Goal: Task Accomplishment & Management: Complete application form

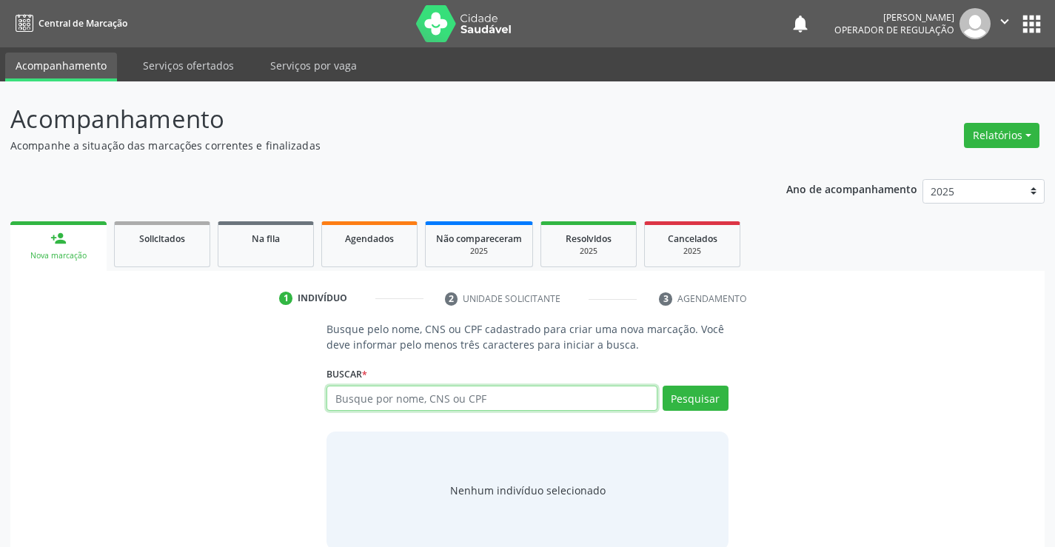
click at [421, 404] on input "text" at bounding box center [492, 398] width 330 height 25
type input "37060848134"
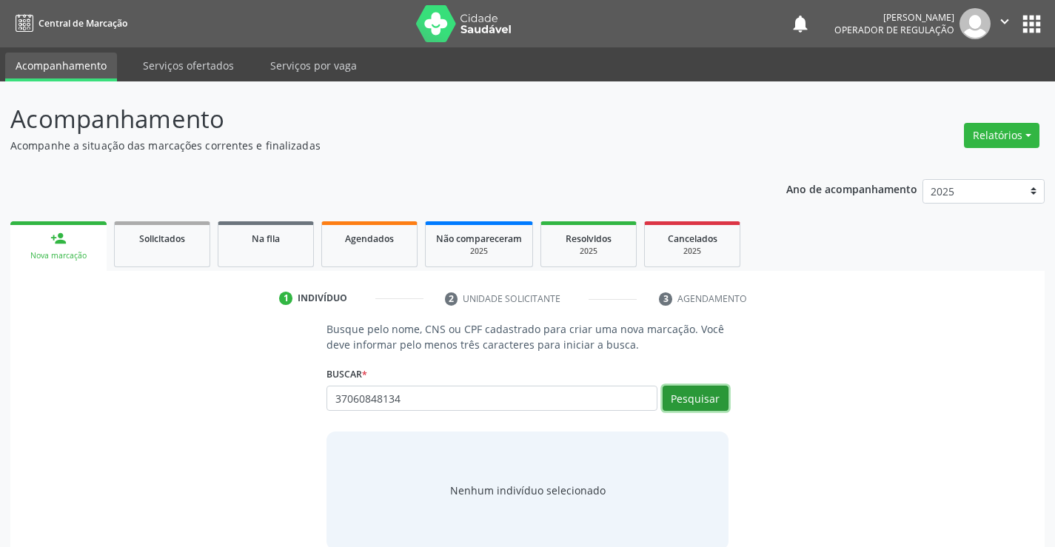
click at [720, 395] on button "Pesquisar" at bounding box center [696, 398] width 66 height 25
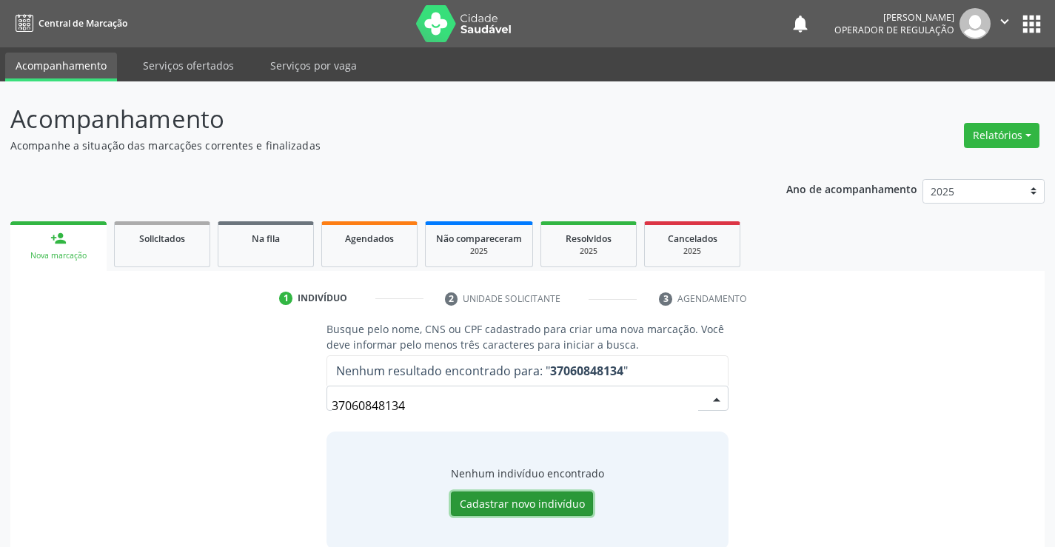
click at [512, 502] on button "Cadastrar novo indivíduo" at bounding box center [522, 504] width 142 height 25
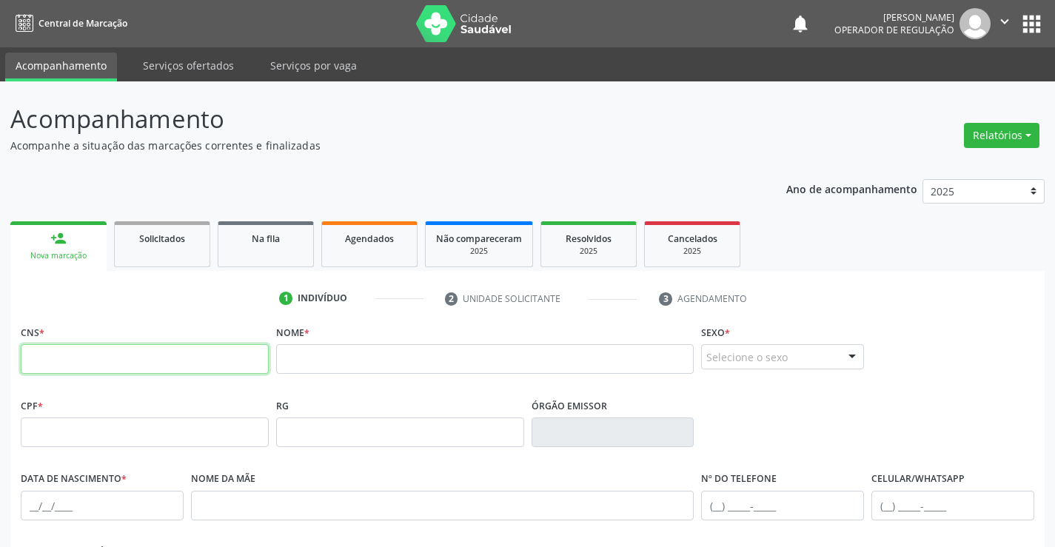
click at [219, 369] on input "text" at bounding box center [145, 359] width 248 height 30
type input "704 3065 7290 2395"
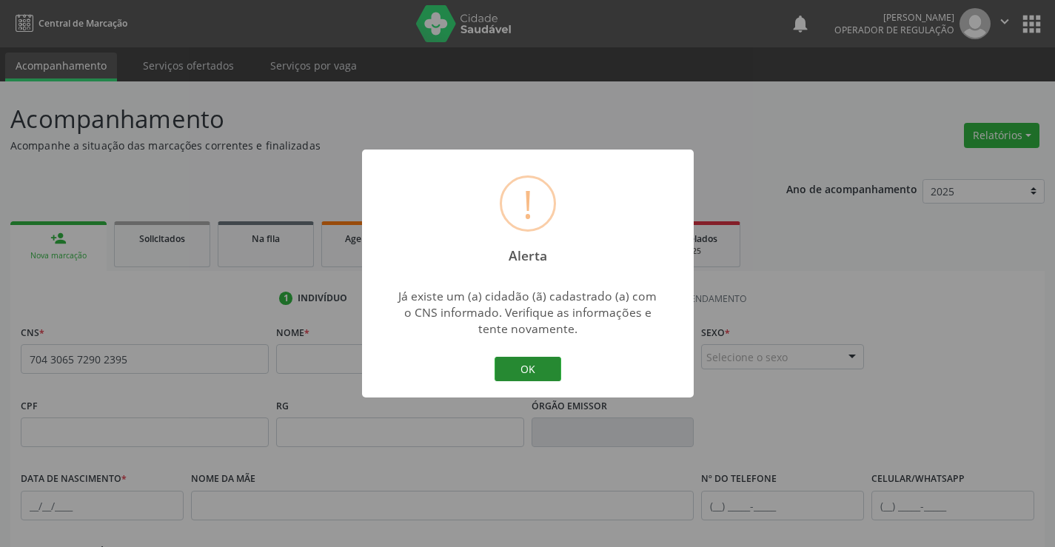
click at [514, 366] on button "OK" at bounding box center [528, 369] width 67 height 25
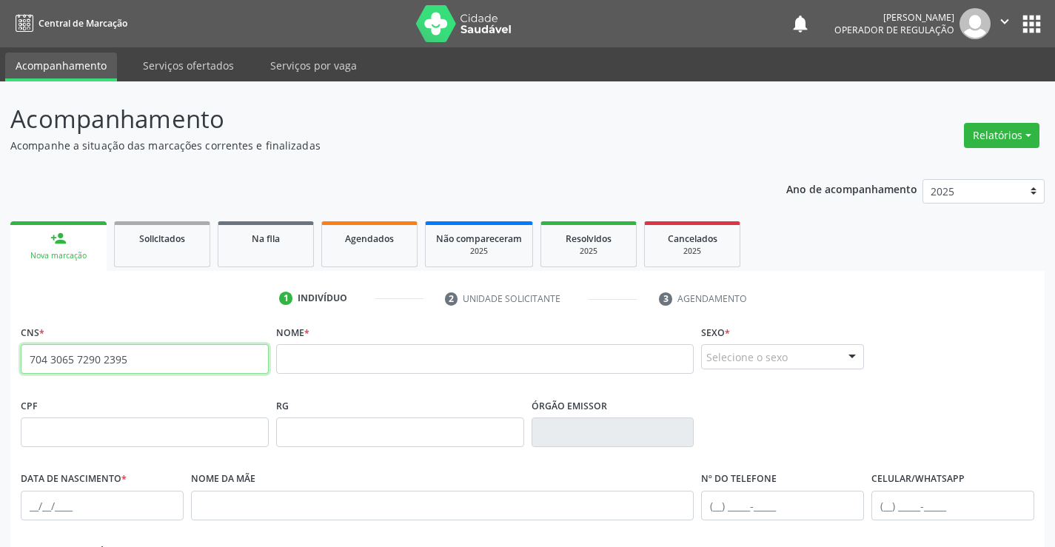
drag, startPoint x: 155, startPoint y: 355, endPoint x: 0, endPoint y: 390, distance: 158.8
click at [0, 390] on div "Acompanhamento Acompanhe a situação das marcações correntes e finalizadas Relat…" at bounding box center [527, 441] width 1055 height 721
click at [93, 279] on div "1 Indivíduo 2 Unidade solicitante 3 Agendamento CNS * 704 3065 7290 2395 Nome *…" at bounding box center [527, 531] width 1034 height 521
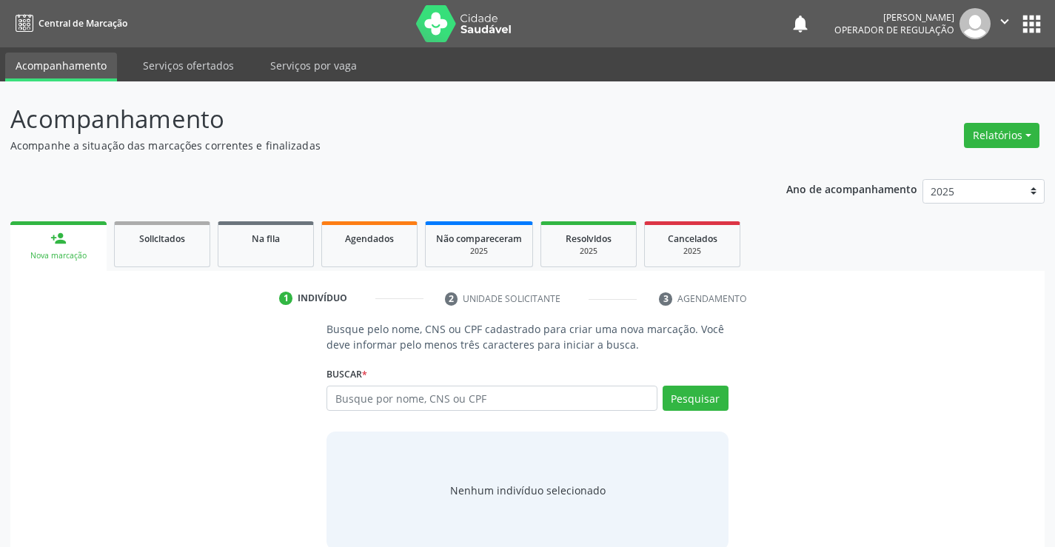
click at [542, 402] on input "text" at bounding box center [492, 398] width 330 height 25
type input "704 3065 7290 2395"
click at [709, 402] on button "Pesquisar" at bounding box center [696, 398] width 66 height 25
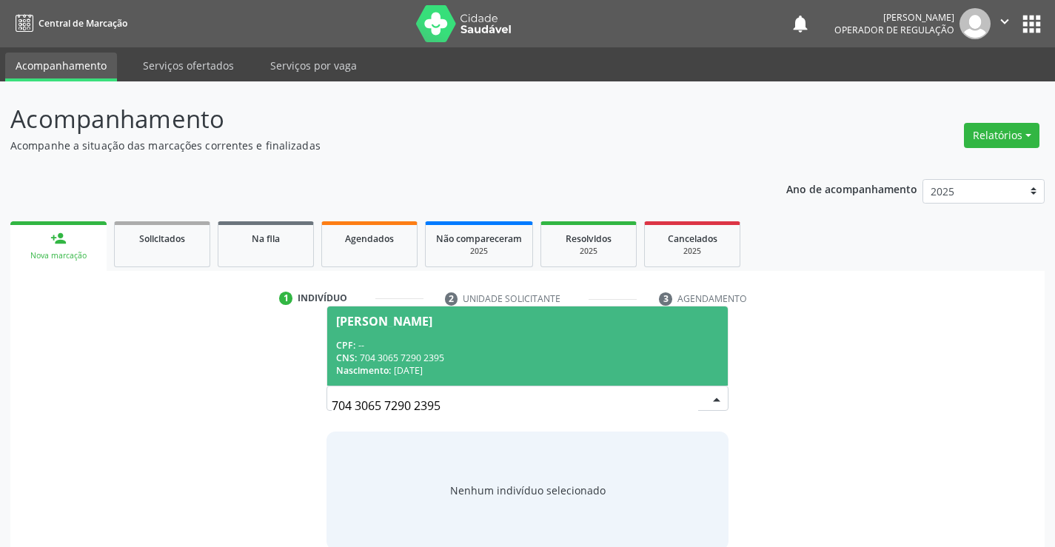
click at [492, 341] on div "CPF: --" at bounding box center [527, 345] width 382 height 13
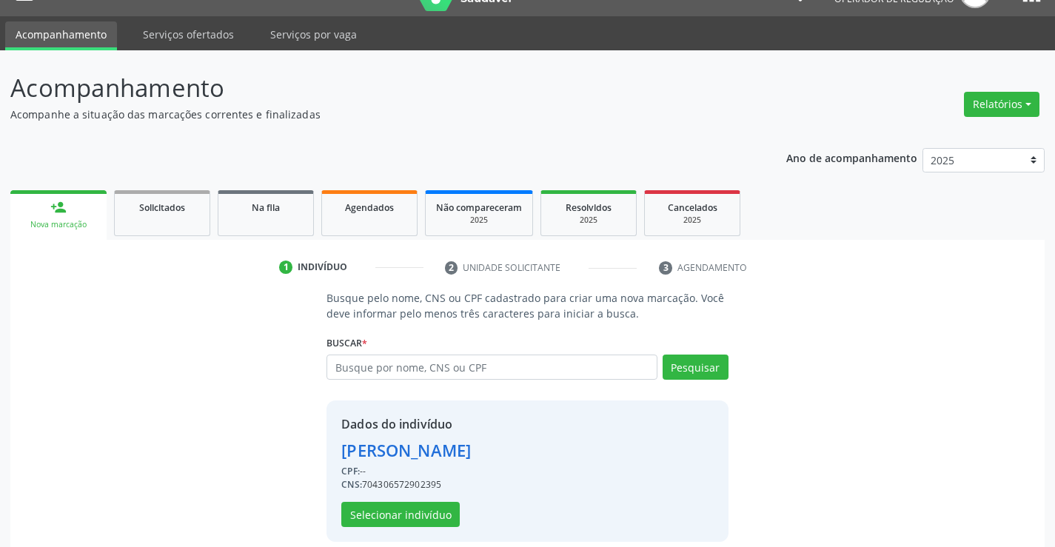
scroll to position [47, 0]
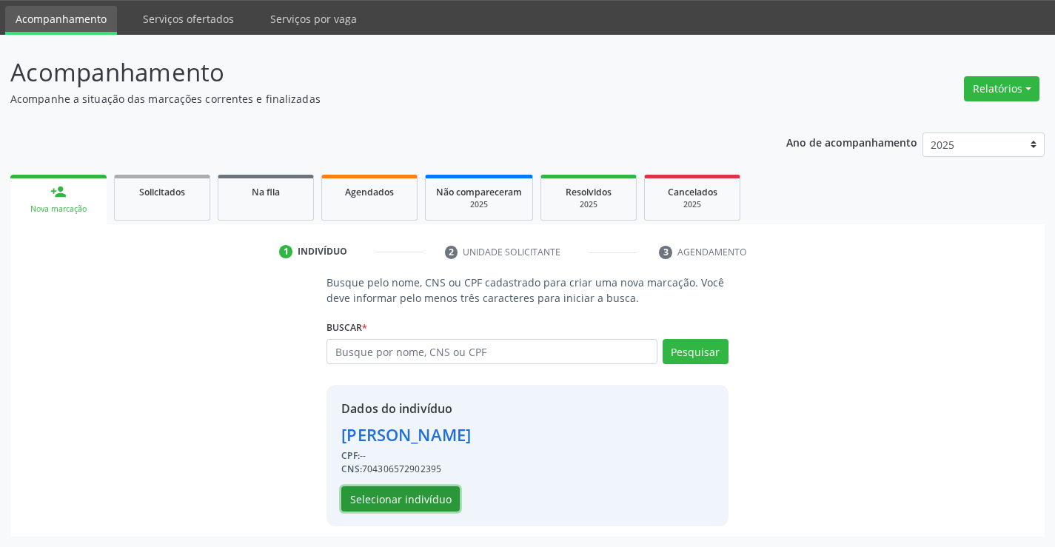
click at [420, 503] on button "Selecionar indivíduo" at bounding box center [400, 498] width 118 height 25
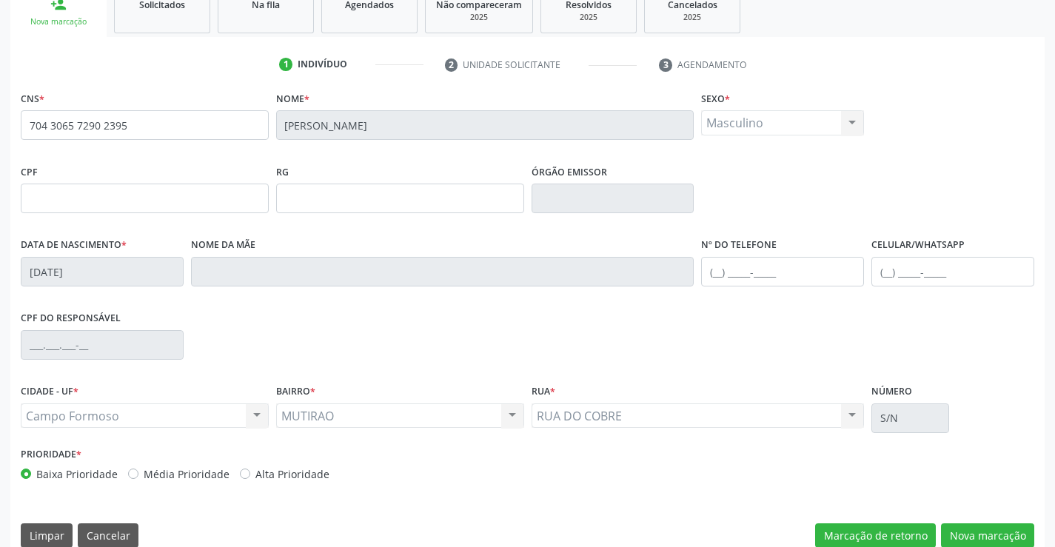
scroll to position [255, 0]
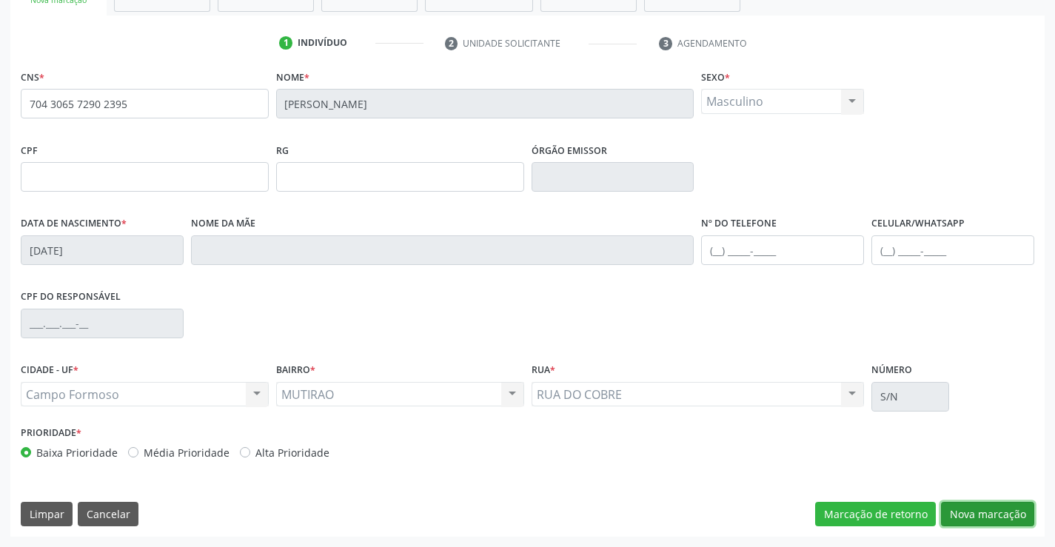
click at [981, 509] on button "Nova marcação" at bounding box center [987, 514] width 93 height 25
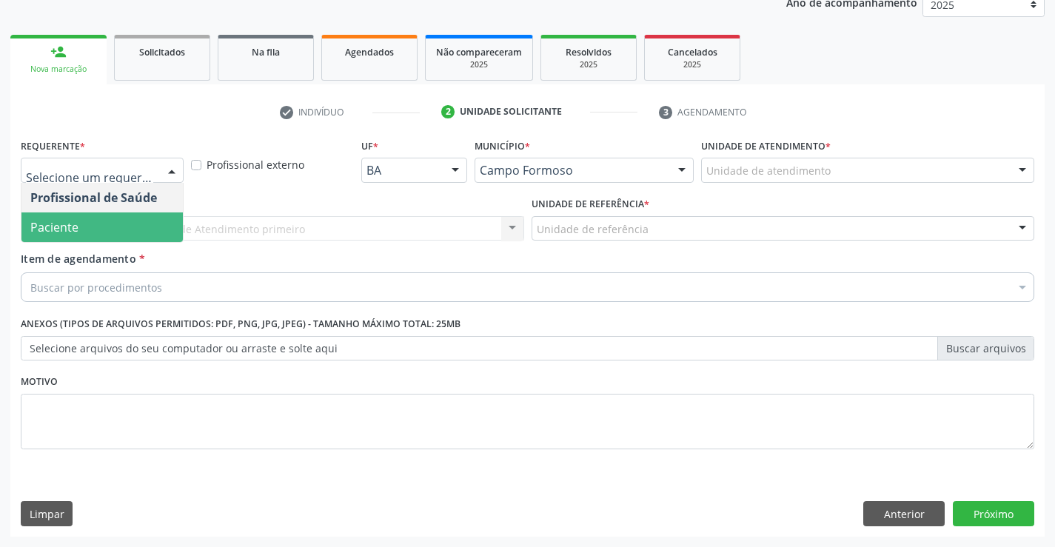
click at [142, 230] on span "Paciente" at bounding box center [101, 228] width 161 height 30
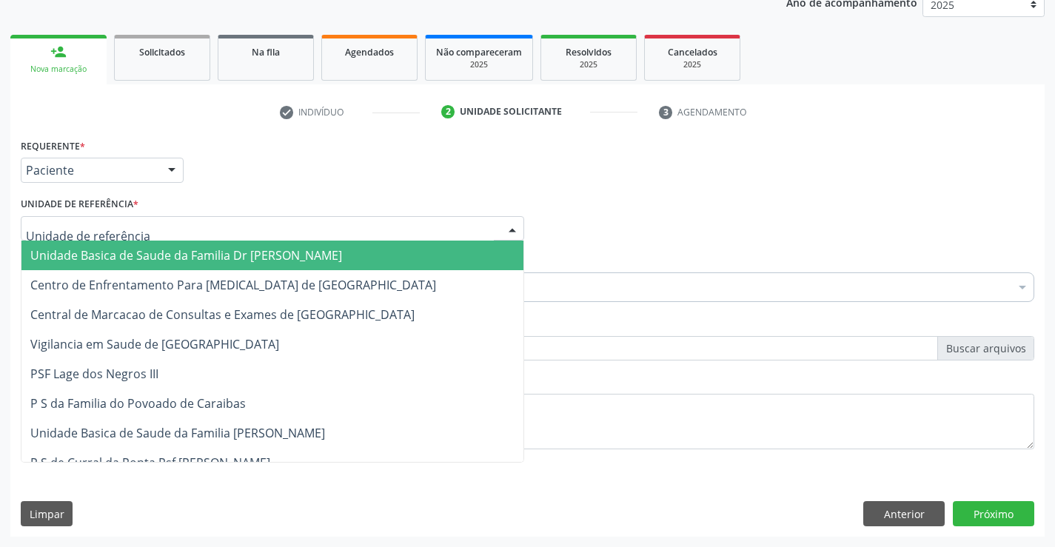
drag, startPoint x: 181, startPoint y: 229, endPoint x: 195, endPoint y: 299, distance: 71.9
click at [182, 230] on div at bounding box center [273, 228] width 504 height 25
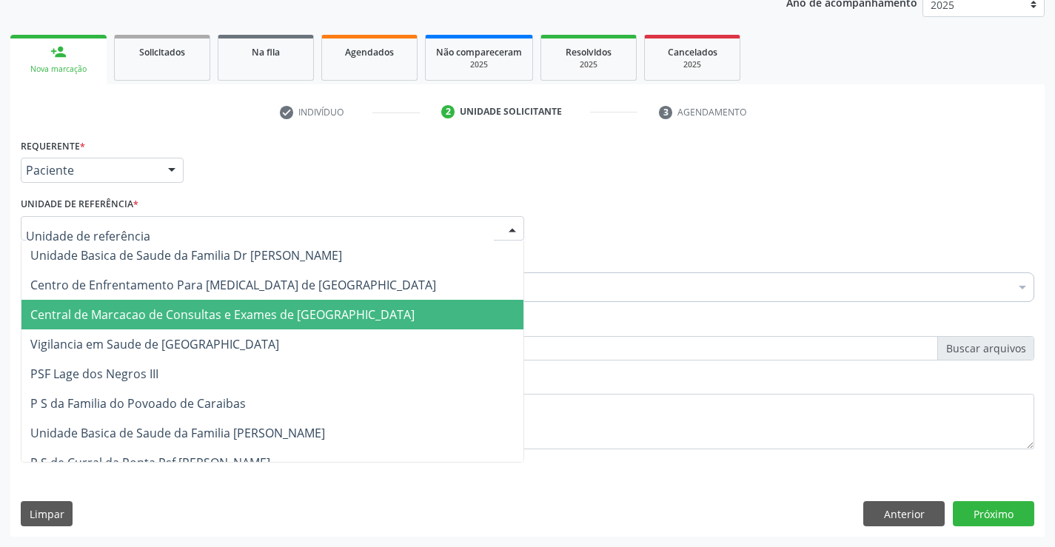
click at [195, 310] on span "Central de Marcacao de Consultas e Exames de [GEOGRAPHIC_DATA]" at bounding box center [222, 315] width 384 height 16
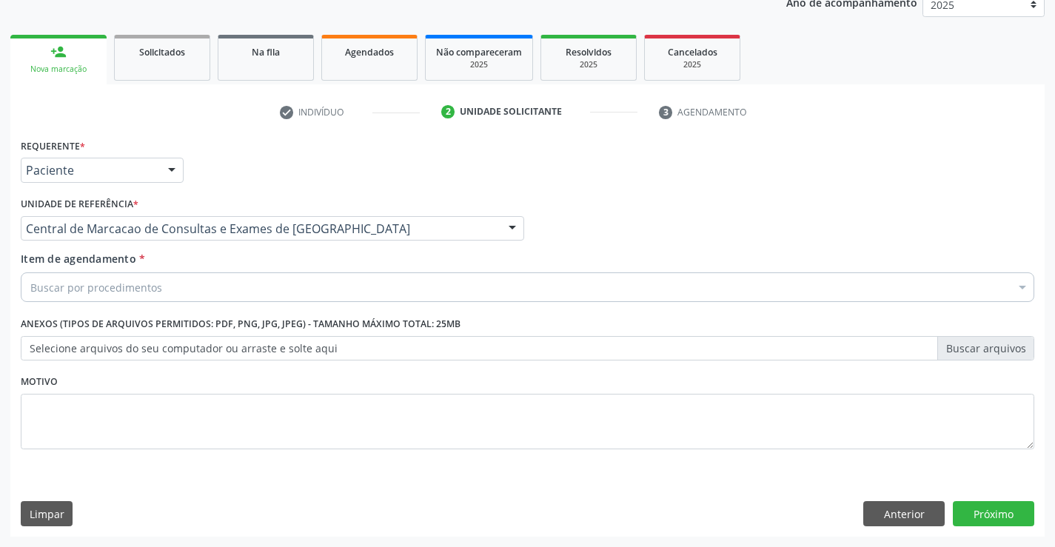
click at [191, 282] on div "Buscar por procedimentos" at bounding box center [528, 287] width 1014 height 30
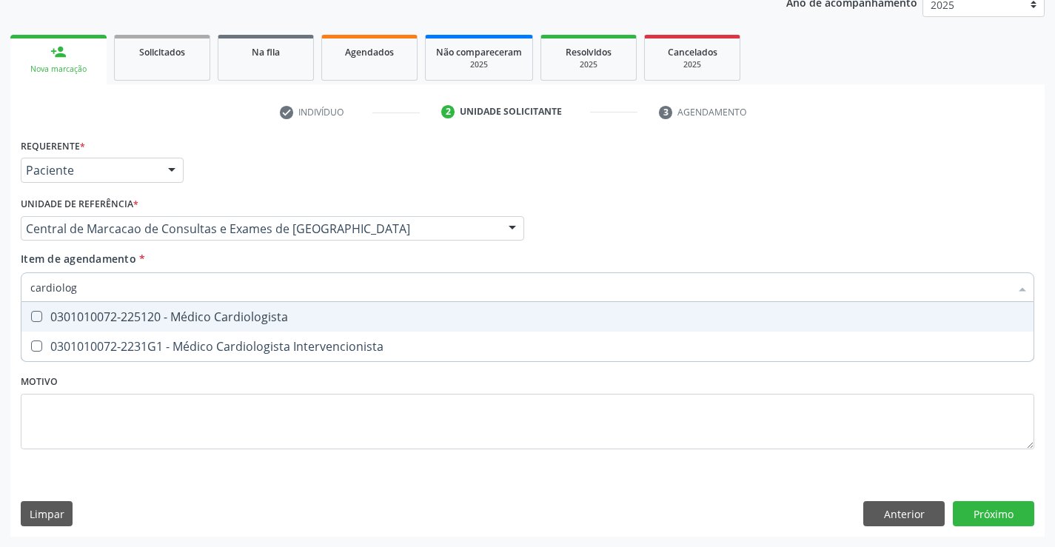
type input "cardiologi"
click at [189, 322] on div "0301010072-225120 - Médico Cardiologista" at bounding box center [527, 317] width 994 height 12
checkbox Cardiologista "true"
click at [212, 282] on input "cardiologi" at bounding box center [520, 287] width 980 height 30
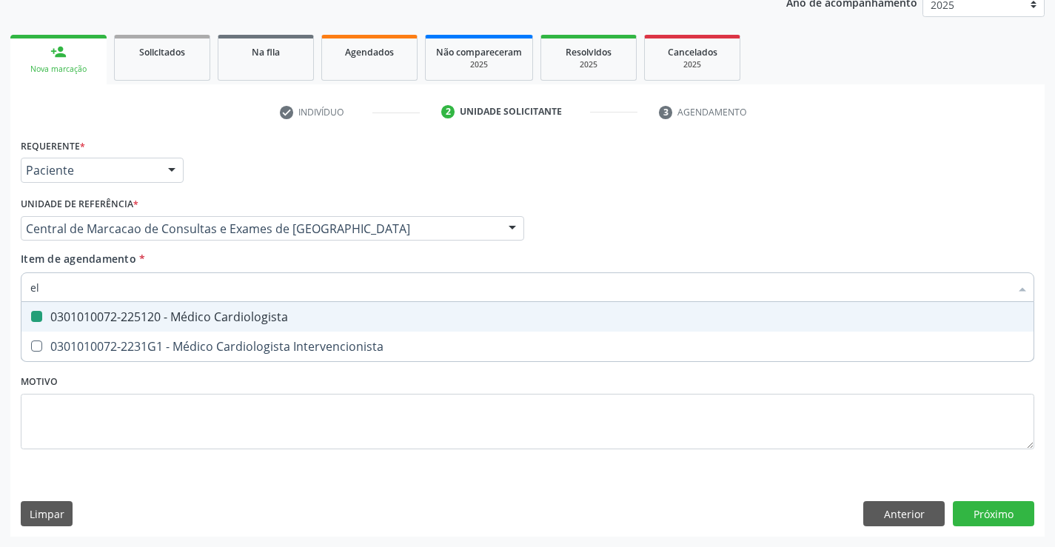
type input "ele"
checkbox Cardiologista "false"
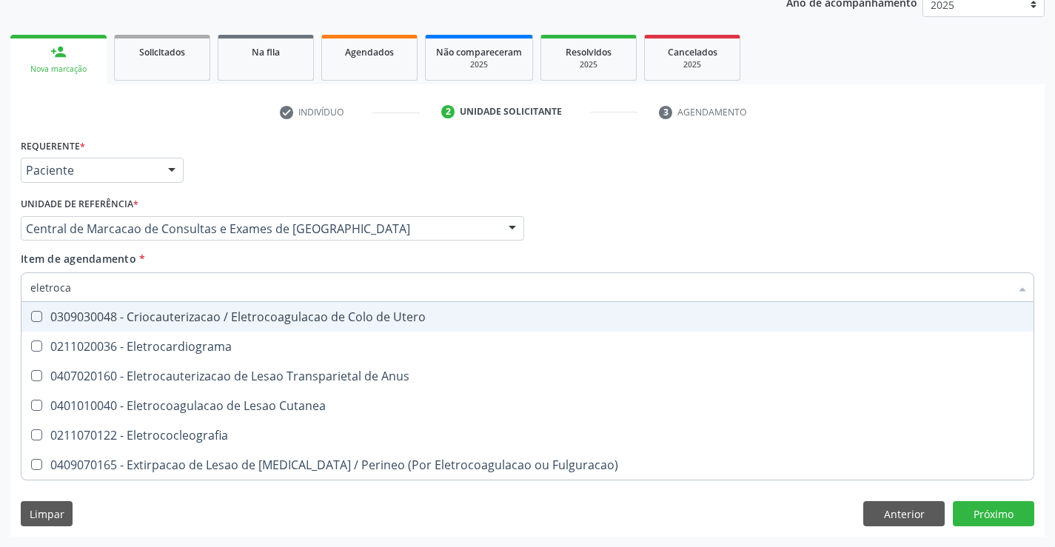
type input "eletrocar"
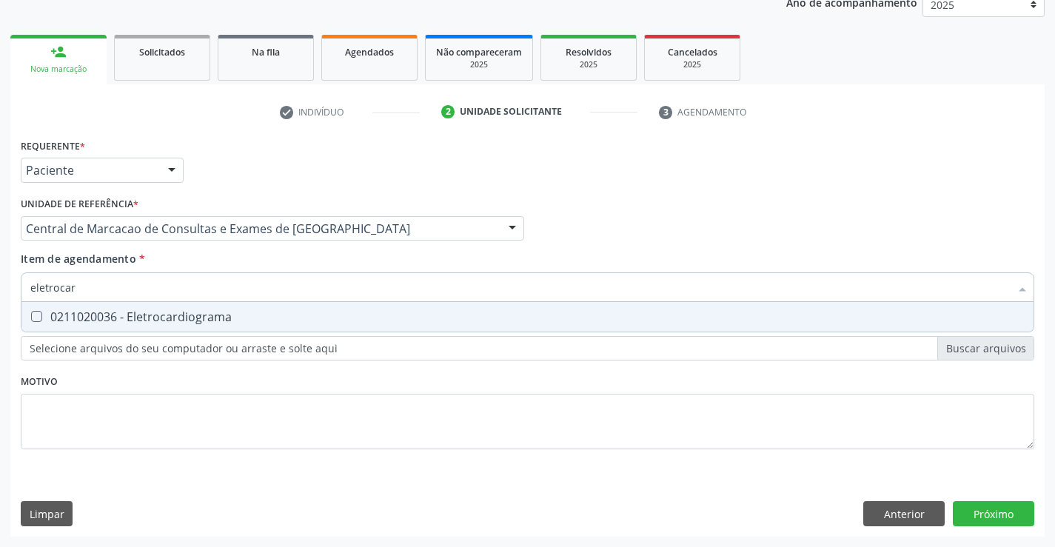
drag, startPoint x: 199, startPoint y: 318, endPoint x: 201, endPoint y: 305, distance: 12.7
click at [200, 311] on div "0211020036 - Eletrocardiograma" at bounding box center [527, 317] width 994 height 12
click at [204, 281] on input "eletrocar" at bounding box center [520, 287] width 980 height 30
click at [201, 318] on div "0211020036 - Eletrocardiograma" at bounding box center [527, 317] width 994 height 12
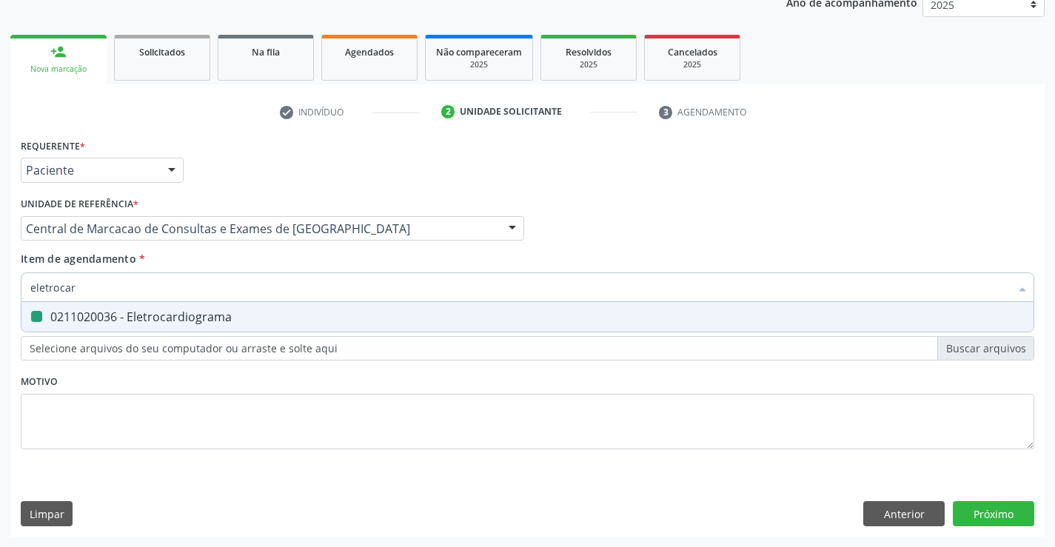
checkbox Eletrocardiograma "false"
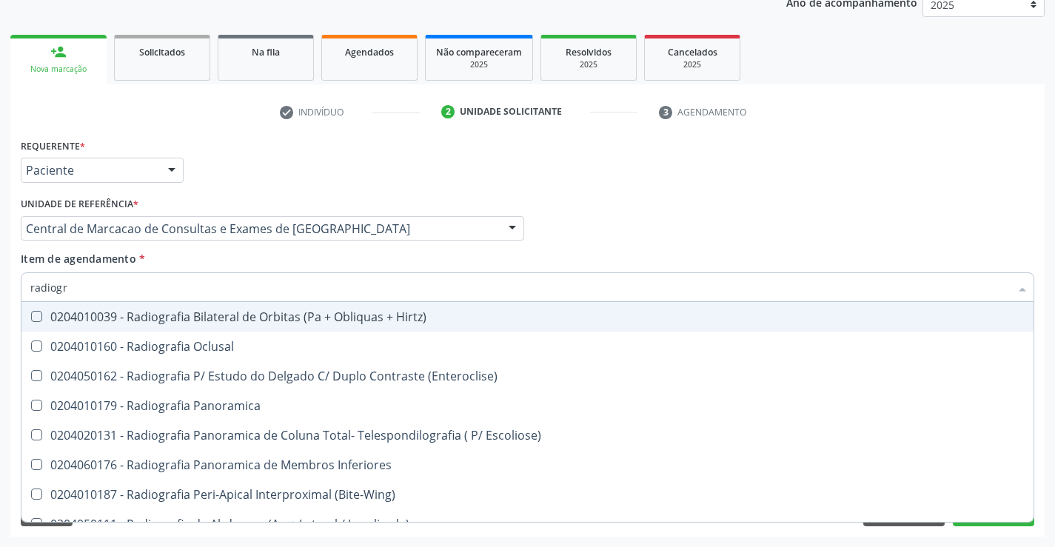
type input "radiogra"
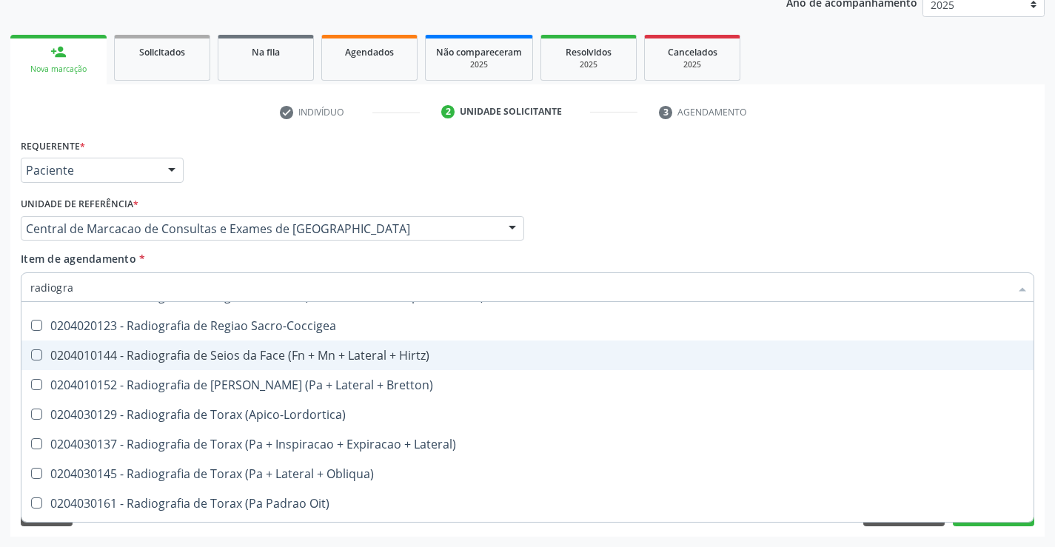
scroll to position [1851, 0]
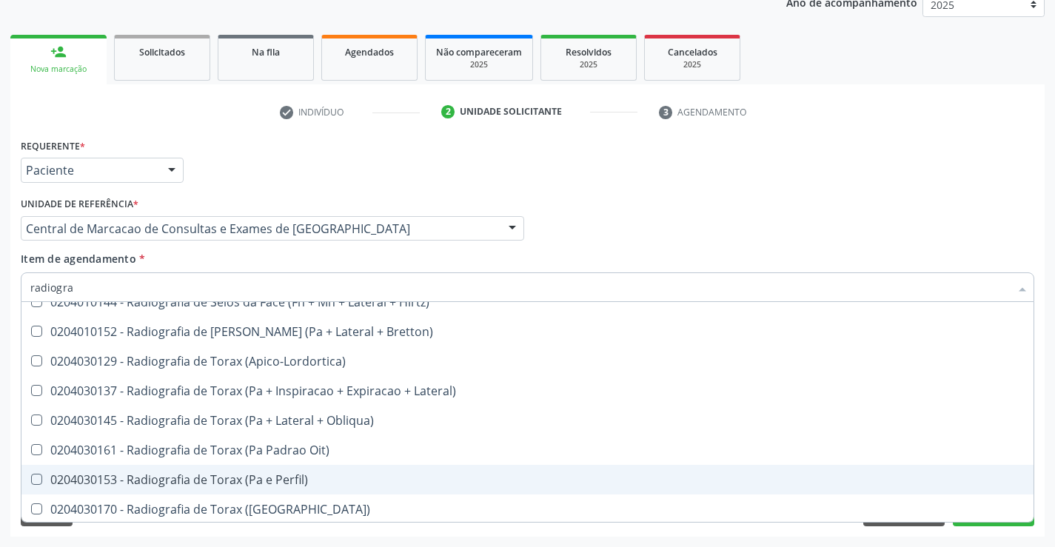
click at [293, 468] on span "0204030153 - Radiografia de Torax (Pa e Perfil)" at bounding box center [527, 480] width 1012 height 30
checkbox Perfil\) "true"
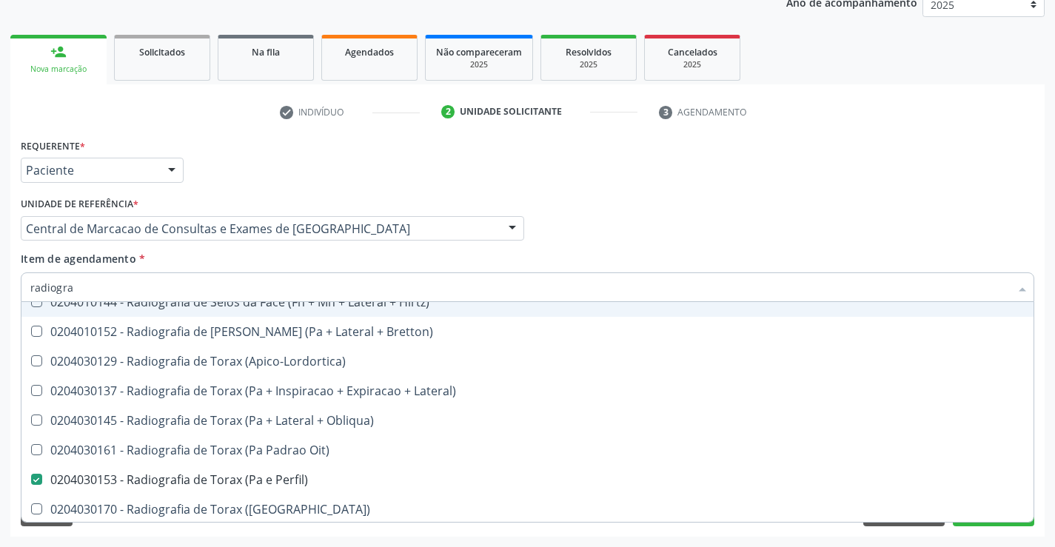
click at [275, 293] on input "radiogra" at bounding box center [520, 287] width 980 height 30
type input "e"
checkbox Perfil\) "false"
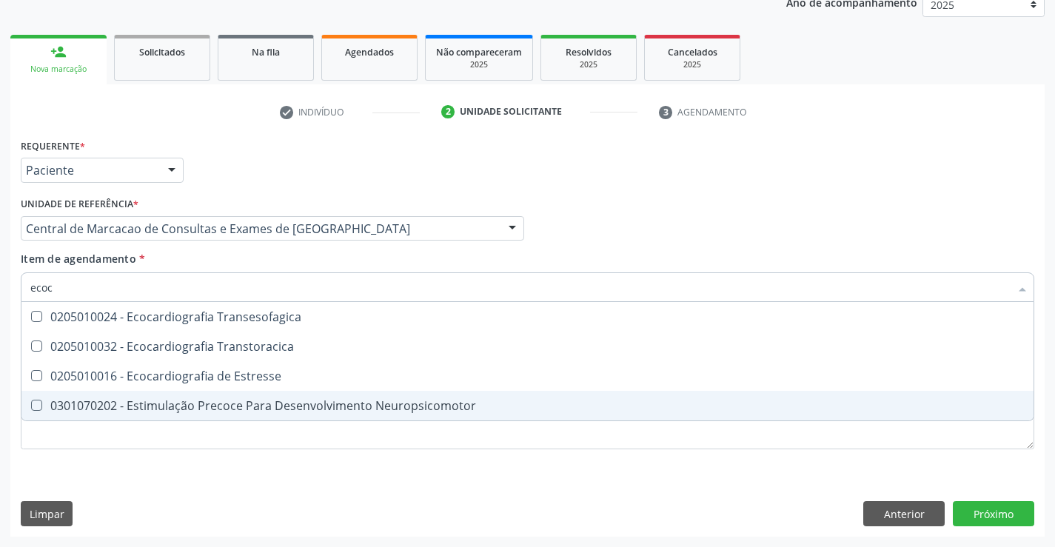
scroll to position [0, 0]
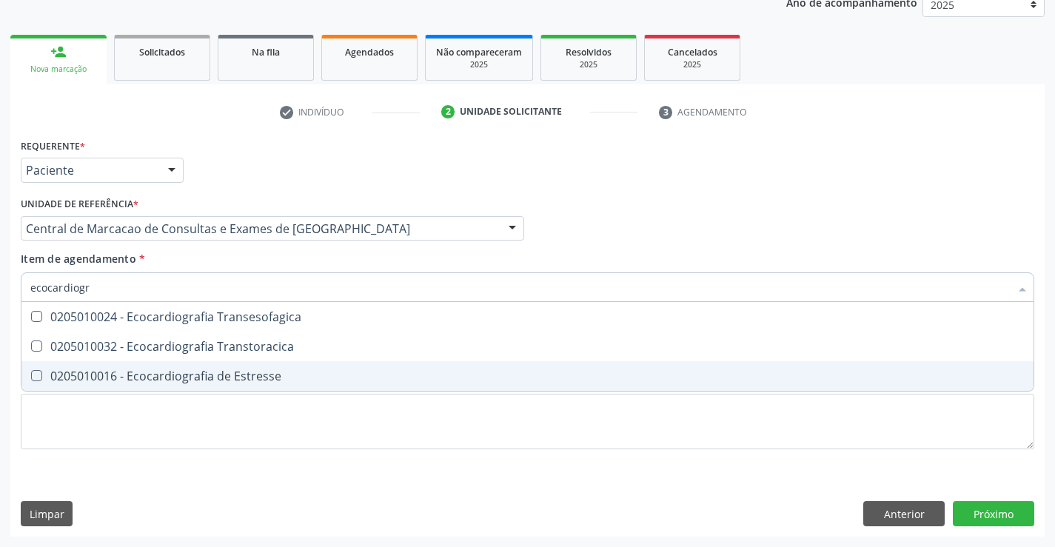
type input "ecocardiogra"
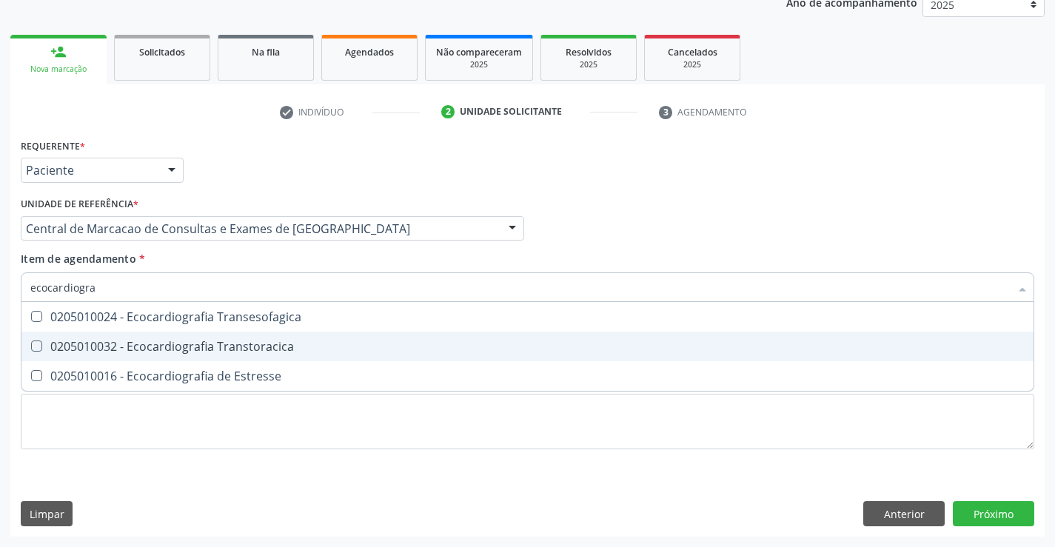
click at [278, 342] on div "0205010032 - Ecocardiografia Transtoracica" at bounding box center [527, 347] width 994 height 12
checkbox Transtoracica "true"
click at [991, 511] on div "Requerente * Paciente Profissional de Saúde Paciente Nenhum resultado encontrad…" at bounding box center [527, 336] width 1034 height 402
checkbox Estresse "true"
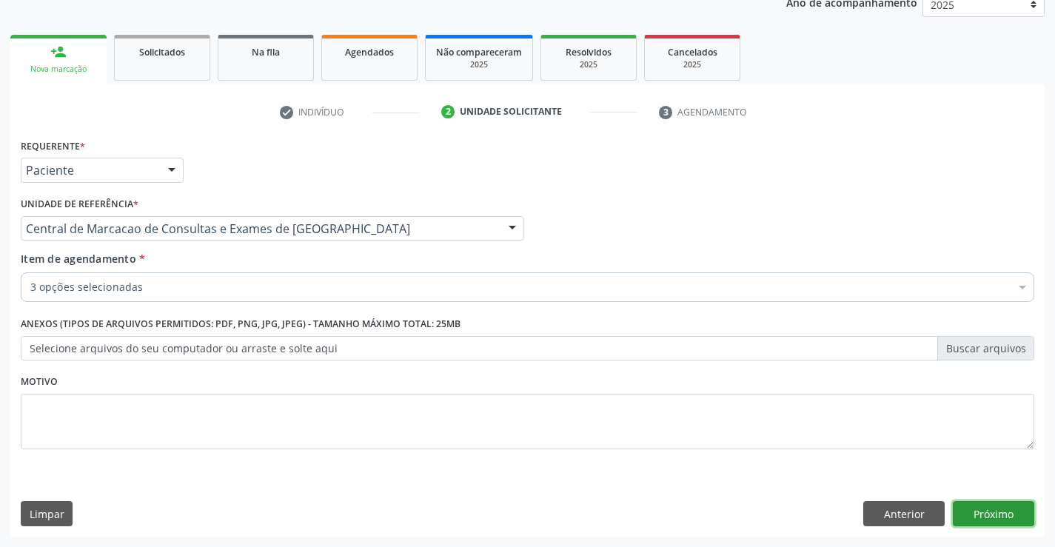
click at [985, 512] on button "Próximo" at bounding box center [993, 513] width 81 height 25
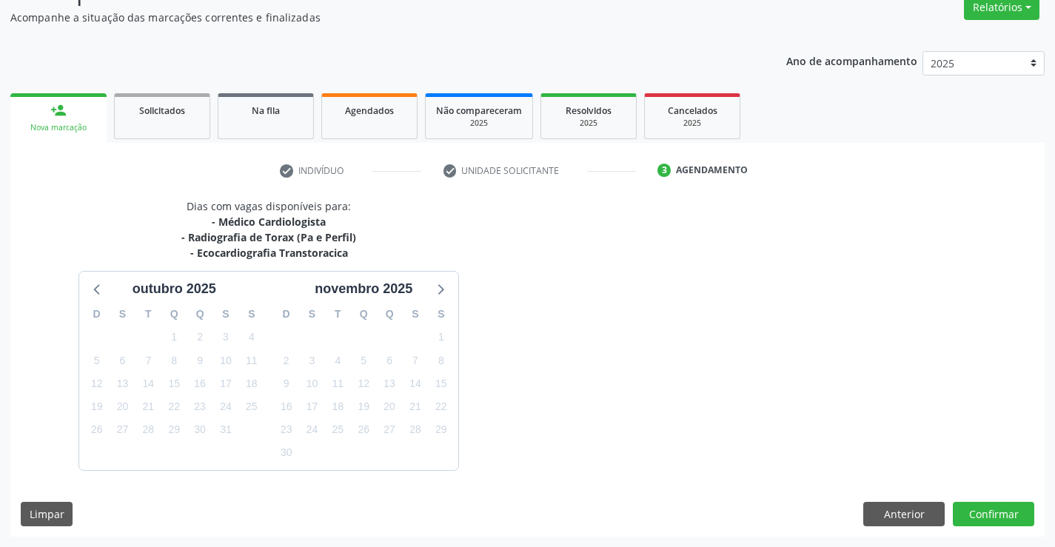
scroll to position [172, 0]
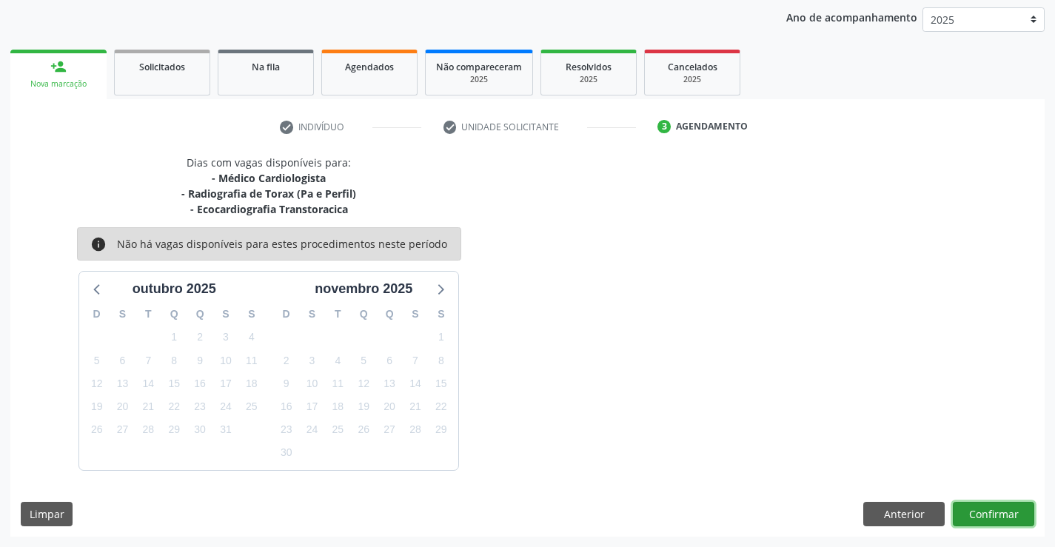
click at [993, 514] on button "Confirmar" at bounding box center [993, 514] width 81 height 25
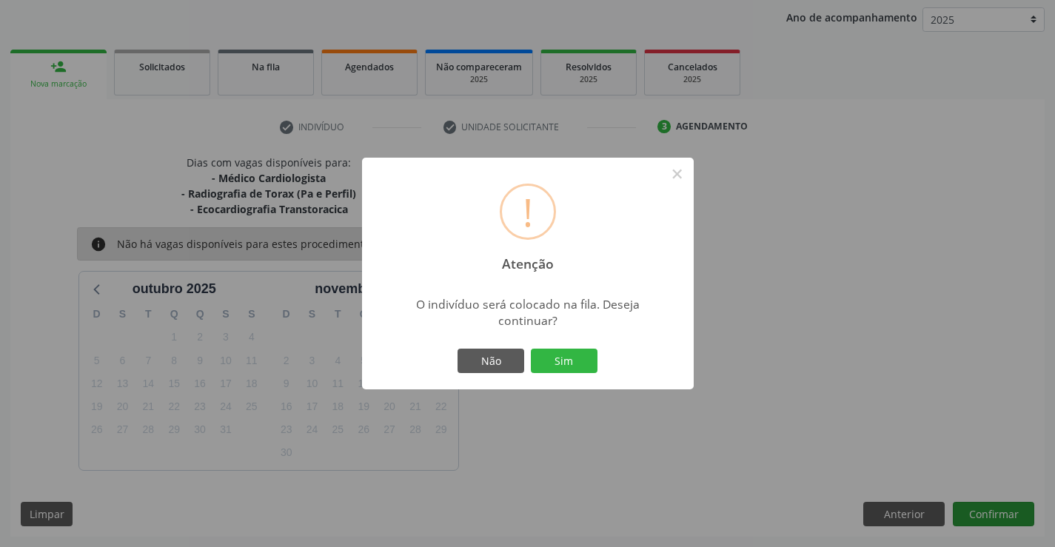
click at [531, 349] on button "Sim" at bounding box center [564, 361] width 67 height 25
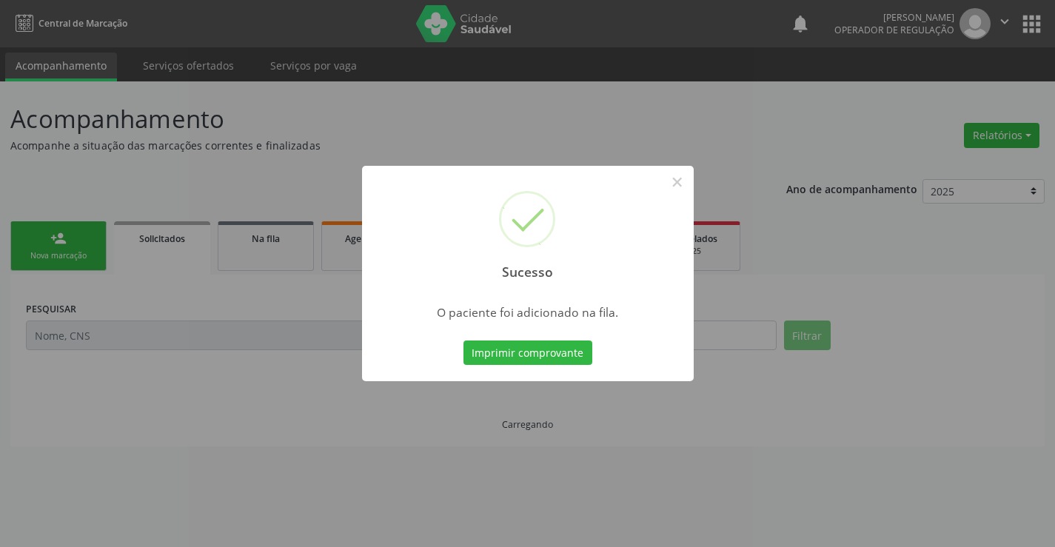
scroll to position [0, 0]
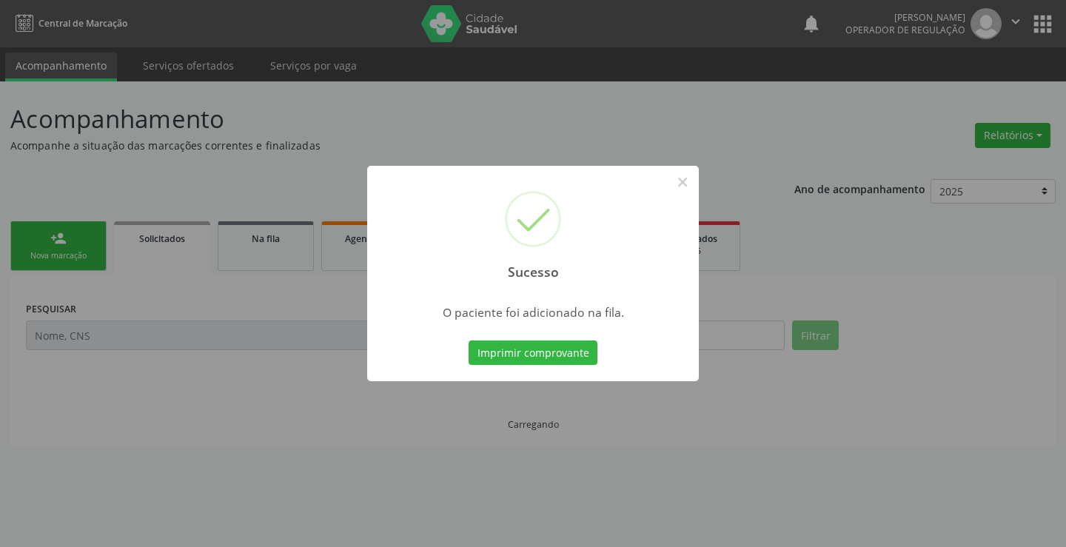
click at [469, 341] on button "Imprimir comprovante" at bounding box center [533, 353] width 129 height 25
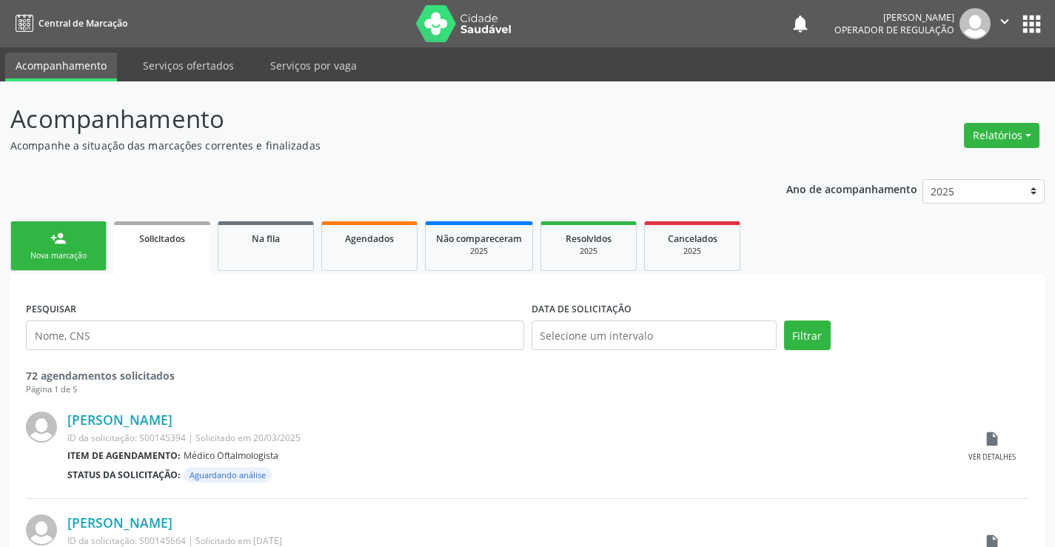
click at [59, 240] on div "person_add" at bounding box center [58, 238] width 16 height 16
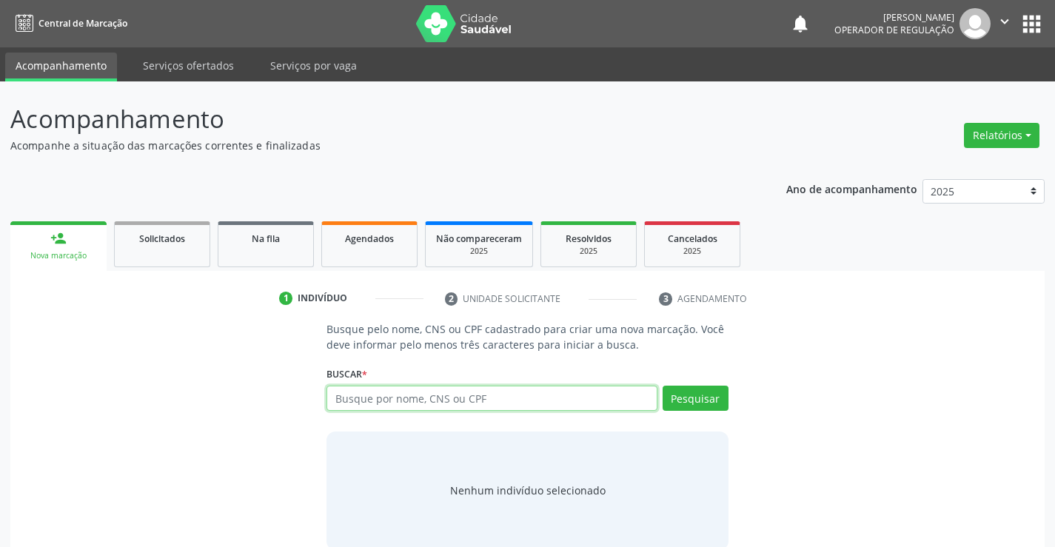
click at [372, 404] on input "text" at bounding box center [492, 398] width 330 height 25
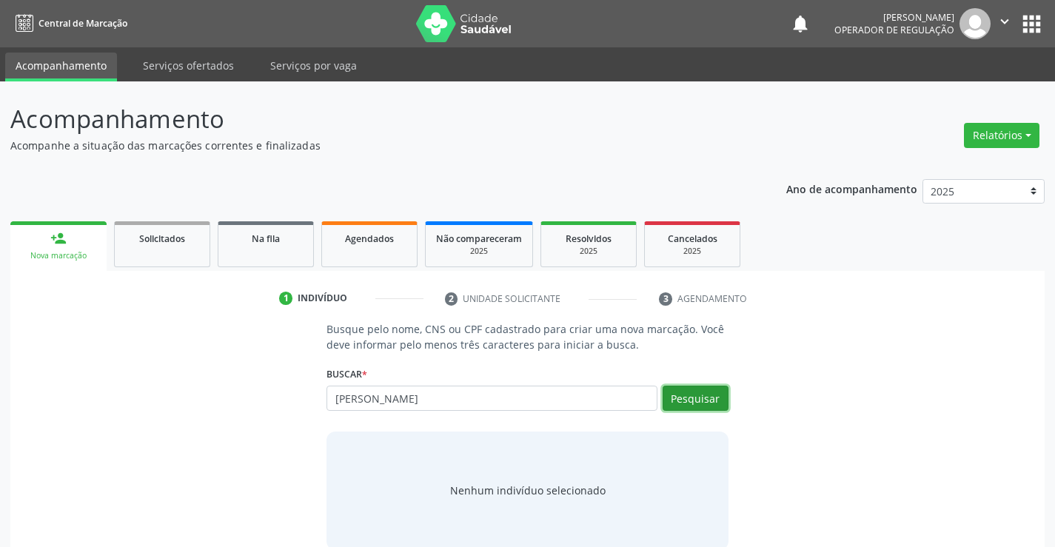
click at [717, 398] on button "Pesquisar" at bounding box center [696, 398] width 66 height 25
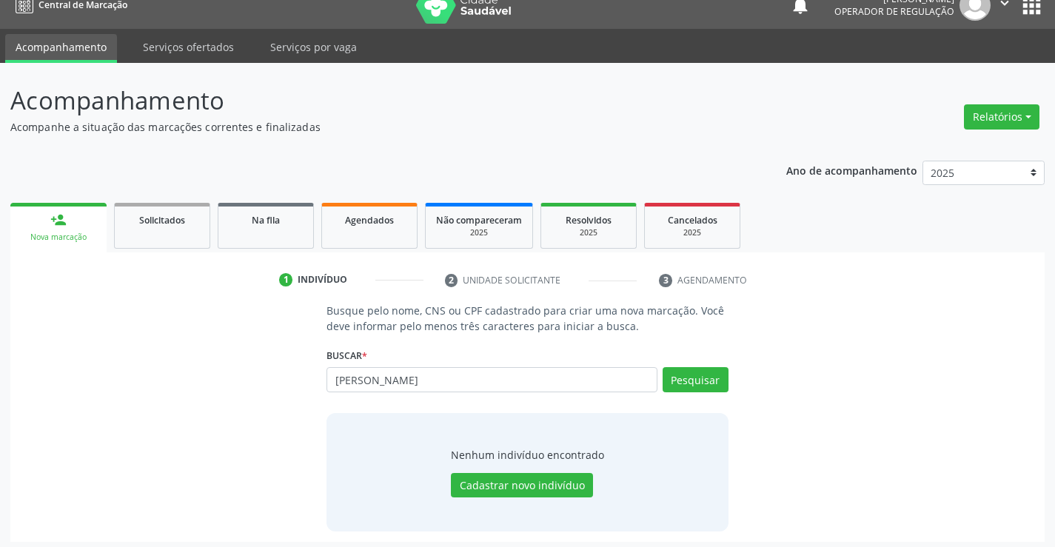
scroll to position [24, 0]
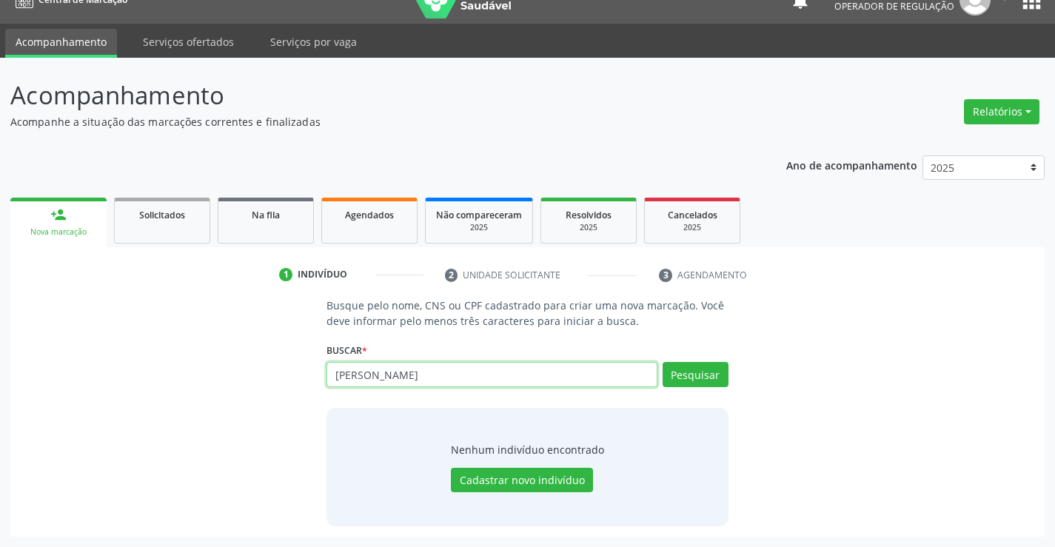
click at [415, 372] on input "joao vitor" at bounding box center [492, 374] width 330 height 25
click at [707, 376] on button "Pesquisar" at bounding box center [696, 374] width 66 height 25
click at [699, 379] on button "Pesquisar" at bounding box center [696, 374] width 66 height 25
click at [450, 370] on input "joao victor" at bounding box center [492, 374] width 330 height 25
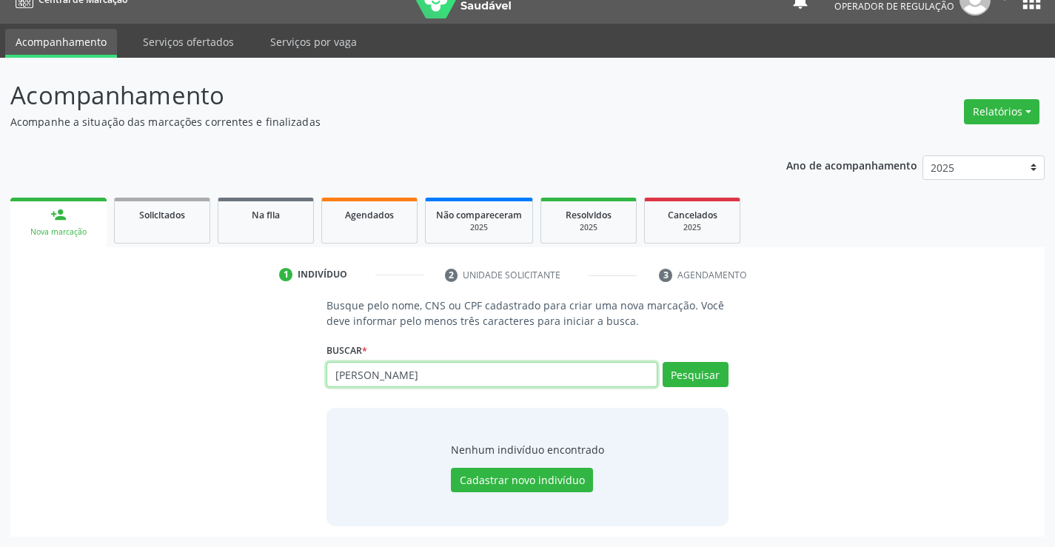
click at [450, 370] on input "joao victor" at bounding box center [492, 374] width 330 height 25
type input "ayla"
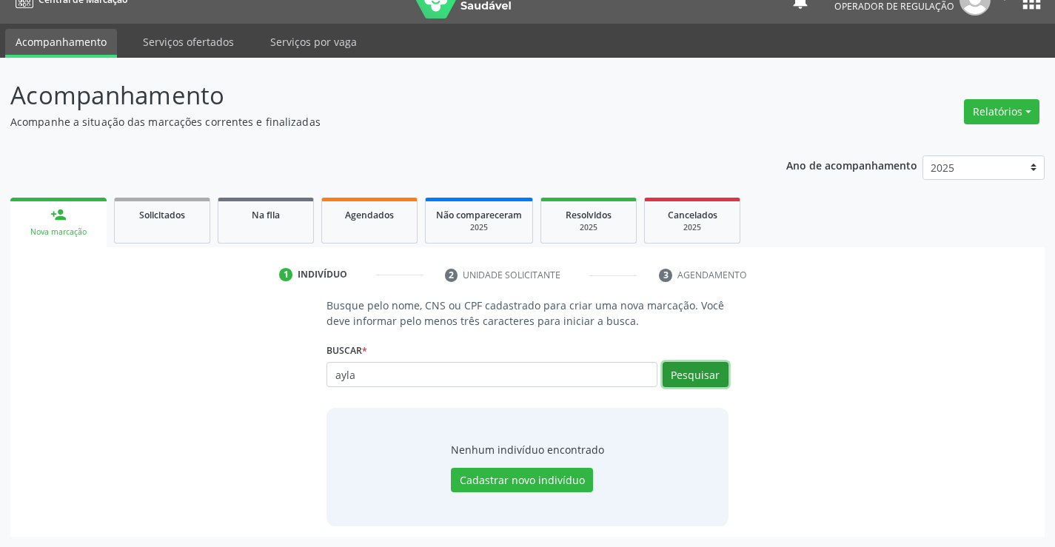
click at [714, 380] on button "Pesquisar" at bounding box center [696, 374] width 66 height 25
click at [571, 213] on span "Resolvidos" at bounding box center [589, 215] width 46 height 13
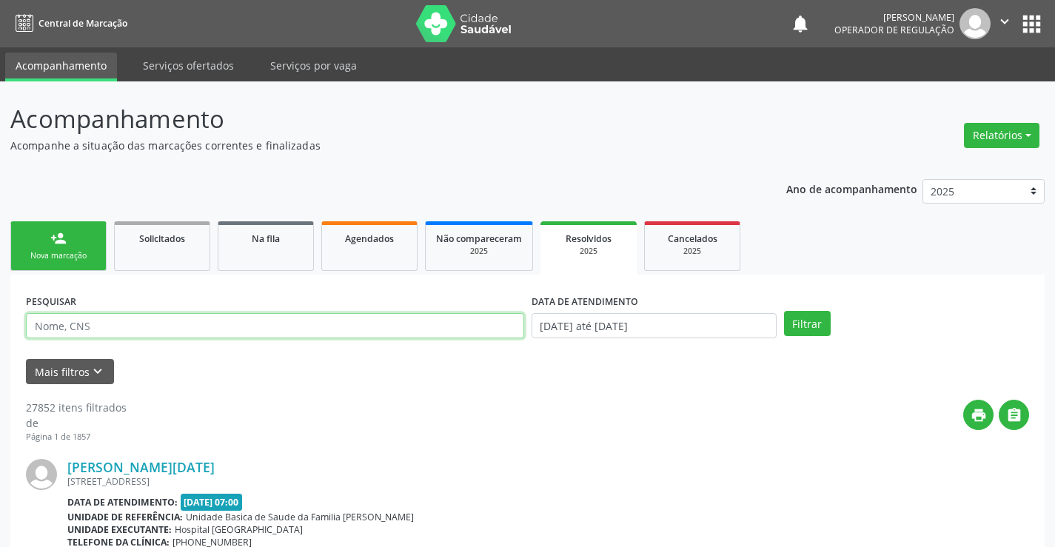
click at [301, 327] on input "text" at bounding box center [275, 325] width 498 height 25
type input "ayla"
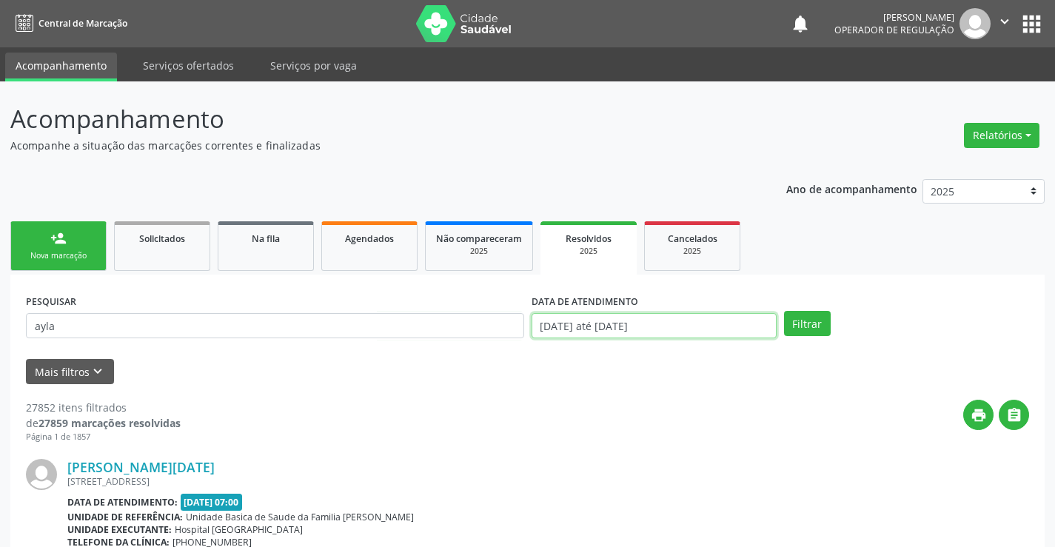
click at [709, 318] on input "01/01/2025 até 06/10/2025" at bounding box center [654, 325] width 245 height 25
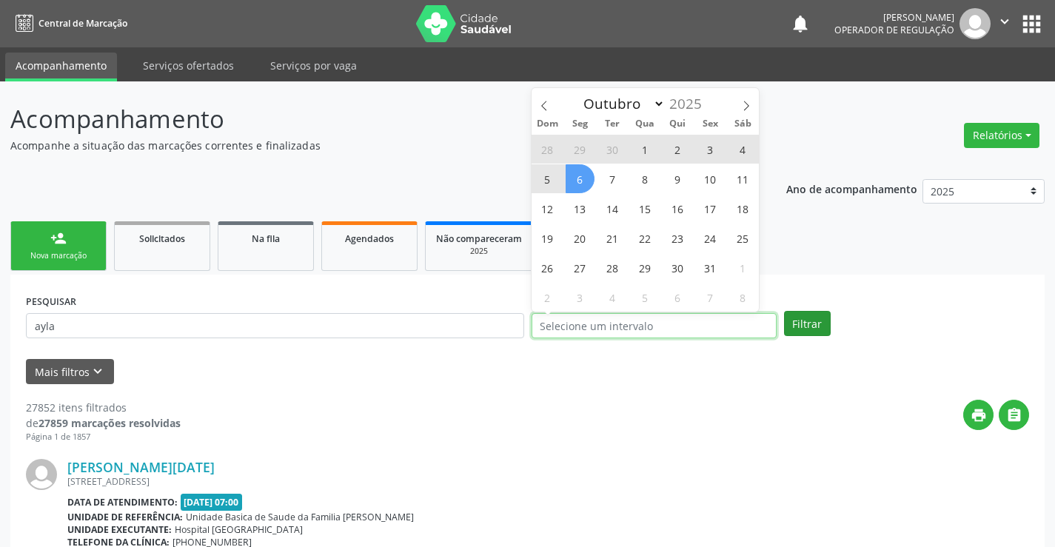
select select "0"
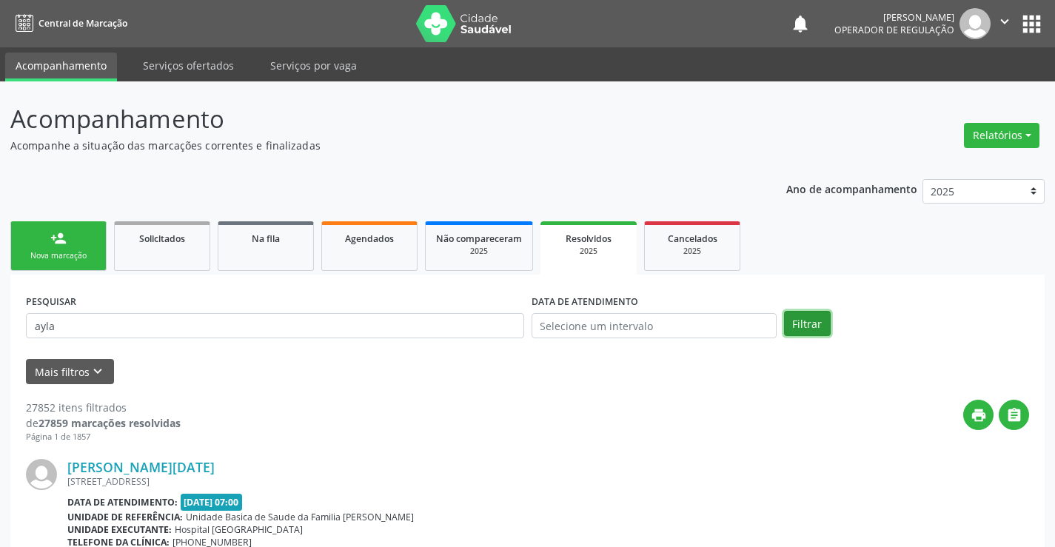
click at [820, 322] on button "Filtrar" at bounding box center [807, 323] width 47 height 25
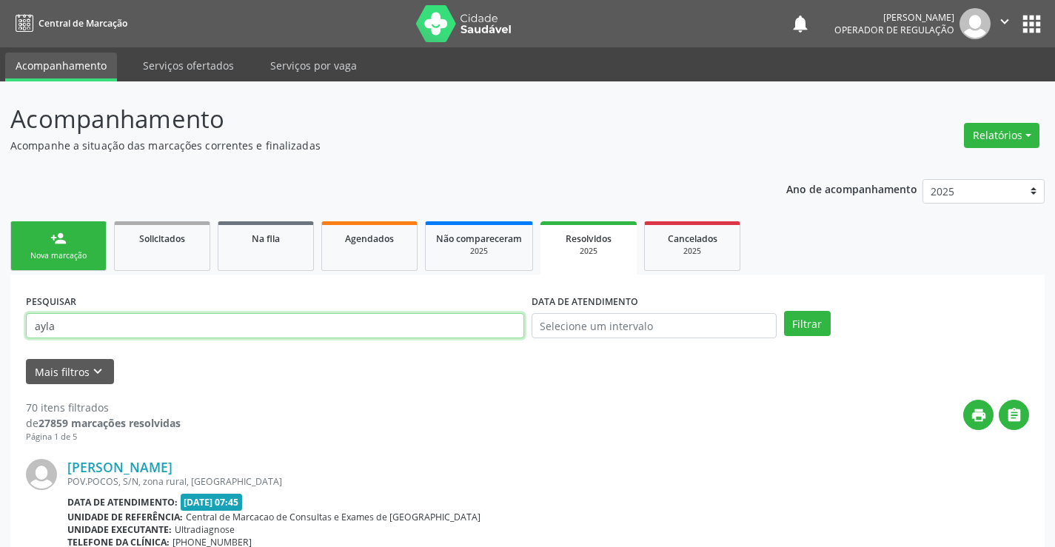
click at [157, 330] on input "ayla" at bounding box center [275, 325] width 498 height 25
click at [50, 330] on input "aylabrito" at bounding box center [275, 325] width 498 height 25
click at [55, 331] on input "aylabrito" at bounding box center [275, 325] width 498 height 25
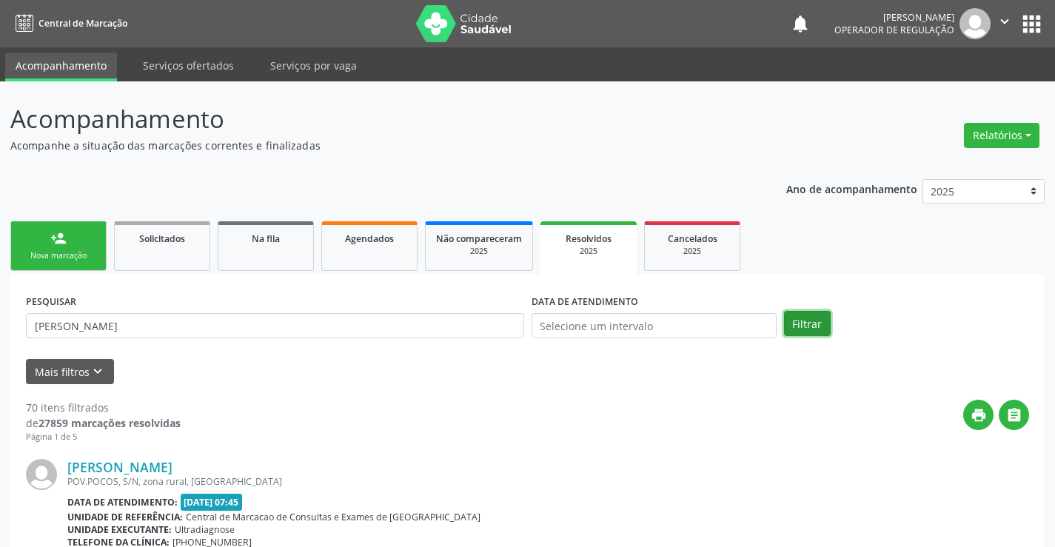
click at [803, 321] on button "Filtrar" at bounding box center [807, 323] width 47 height 25
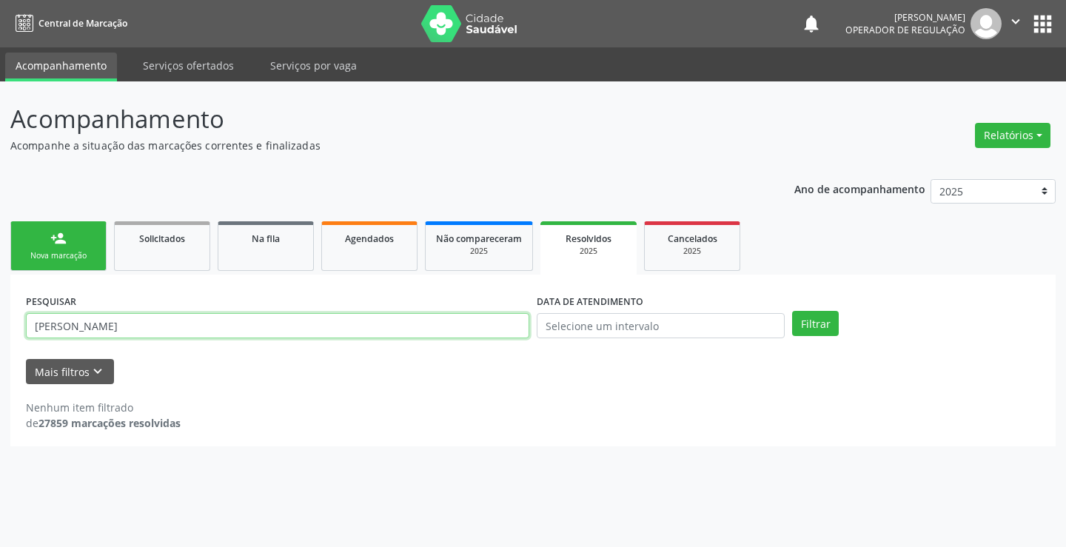
click at [116, 332] on input "ayla brito" at bounding box center [278, 325] width 504 height 25
type input "ayla reis"
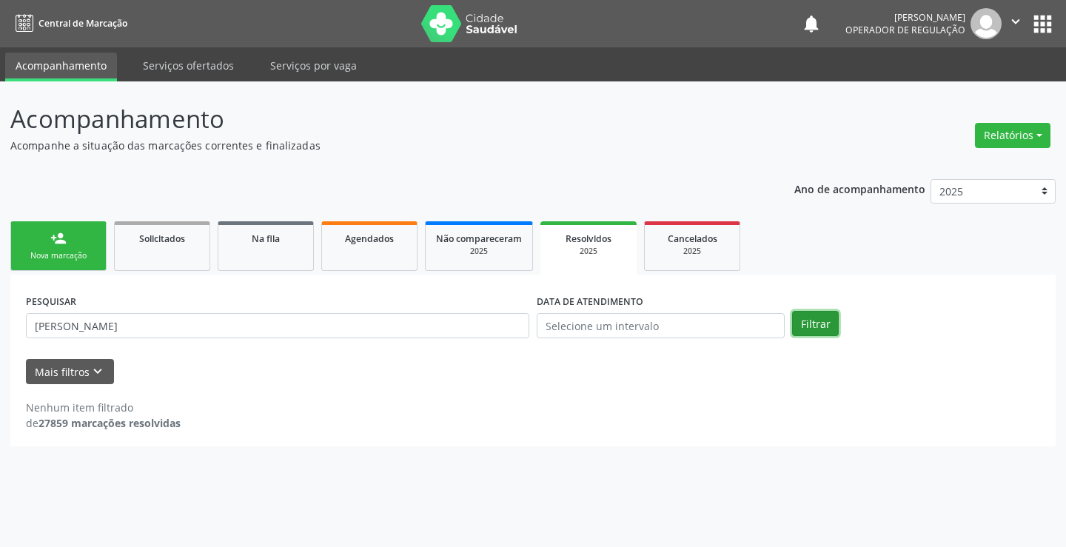
click at [814, 325] on button "Filtrar" at bounding box center [815, 323] width 47 height 25
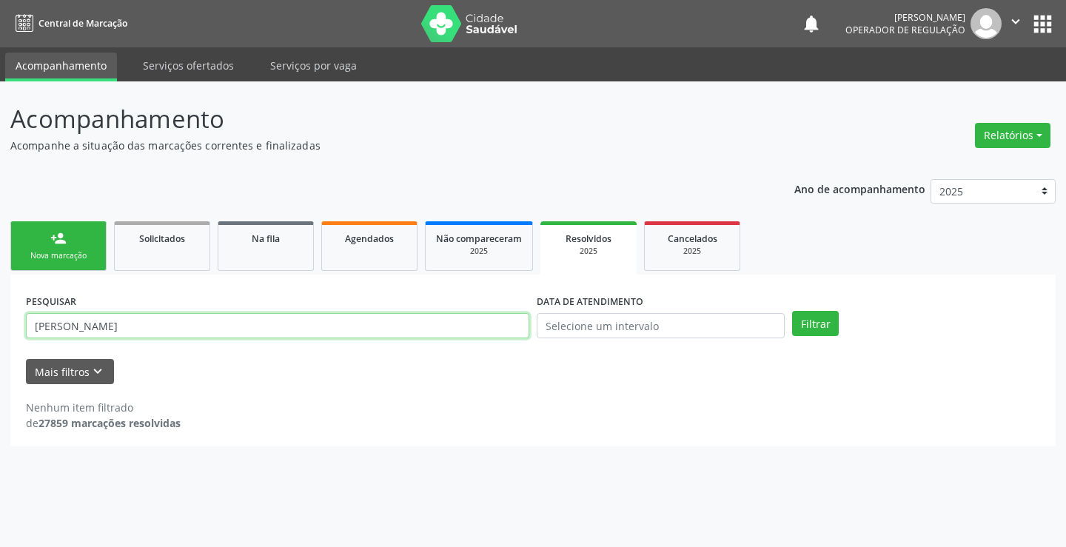
drag, startPoint x: 126, startPoint y: 335, endPoint x: 0, endPoint y: 335, distance: 125.9
click at [0, 335] on div "Acompanhamento Acompanhe a situação das marcações correntes e finalizadas Relat…" at bounding box center [533, 314] width 1066 height 466
click at [56, 254] on div "Nova marcação" at bounding box center [58, 255] width 74 height 11
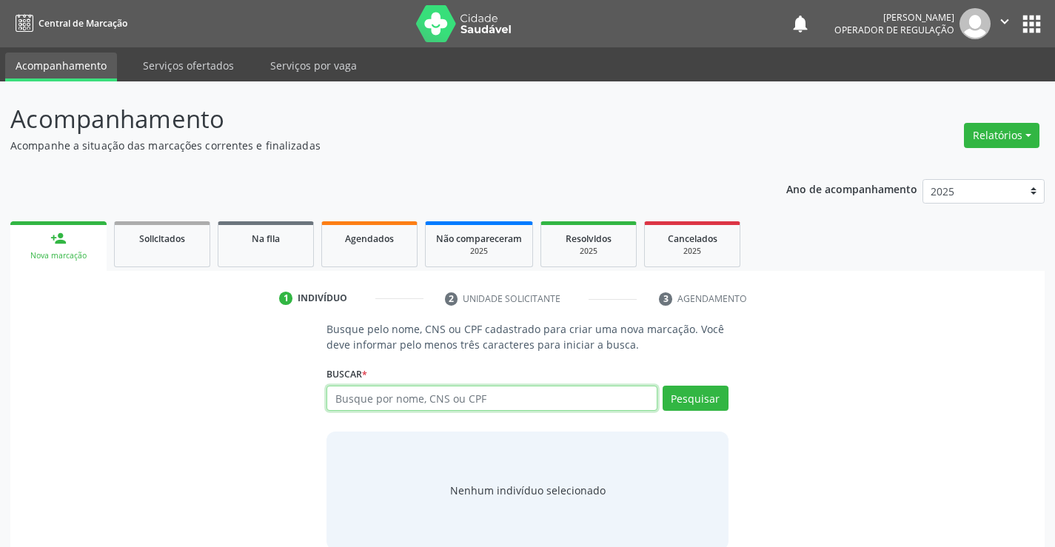
click at [395, 401] on input "text" at bounding box center [492, 398] width 330 height 25
type input "ayla brito"
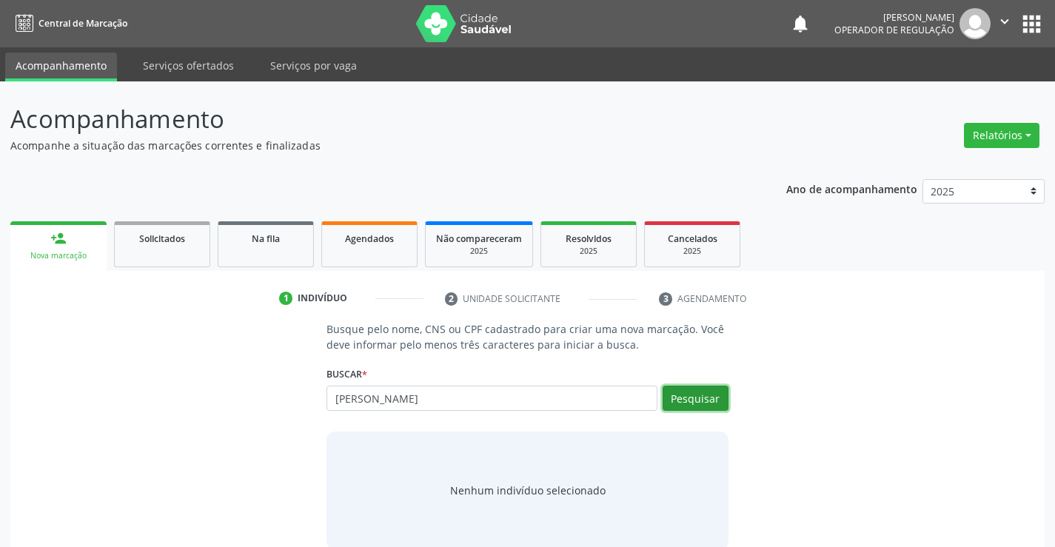
click at [691, 387] on button "Pesquisar" at bounding box center [696, 398] width 66 height 25
type input "ayla brito"
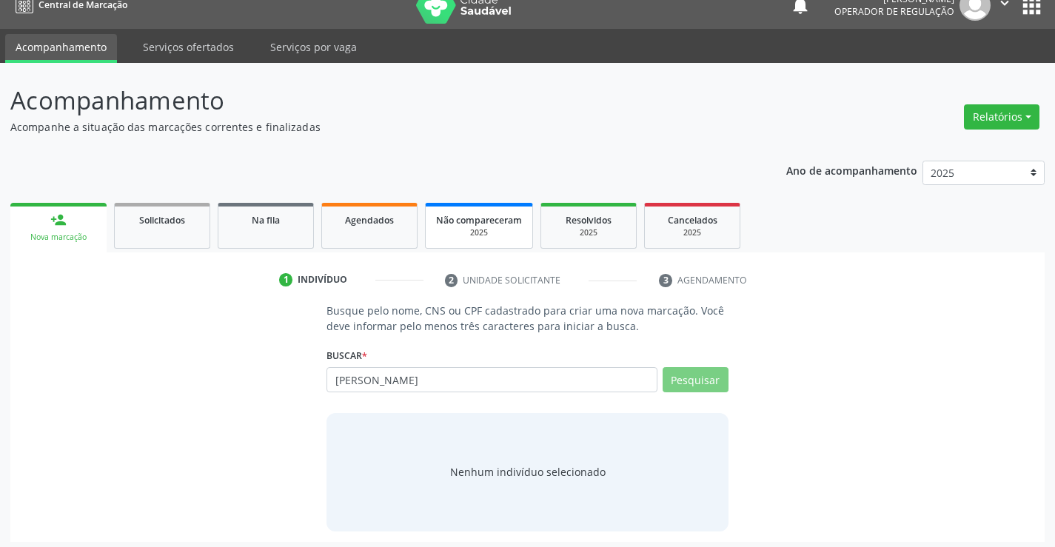
scroll to position [24, 0]
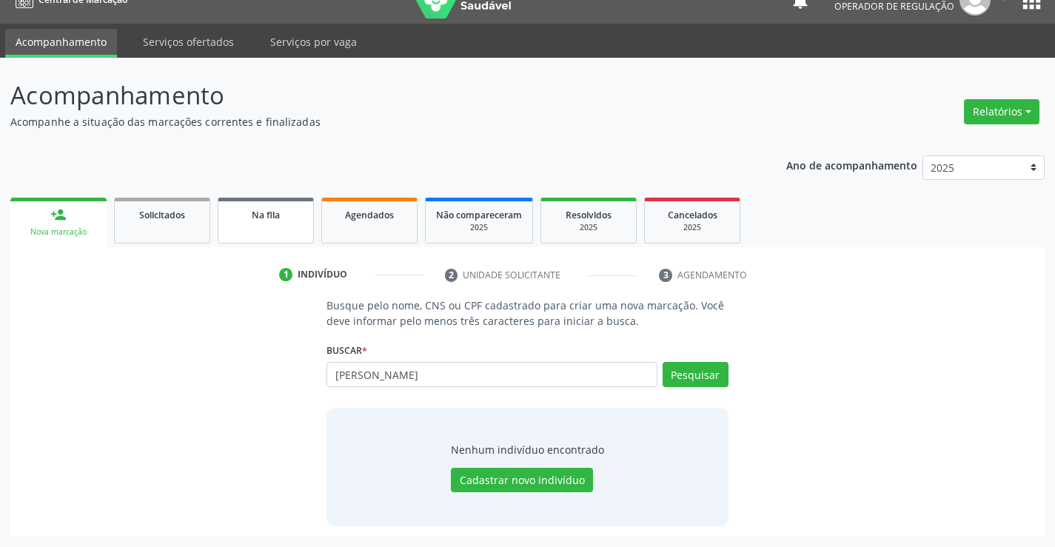
click at [266, 215] on span "Na fila" at bounding box center [266, 215] width 28 height 13
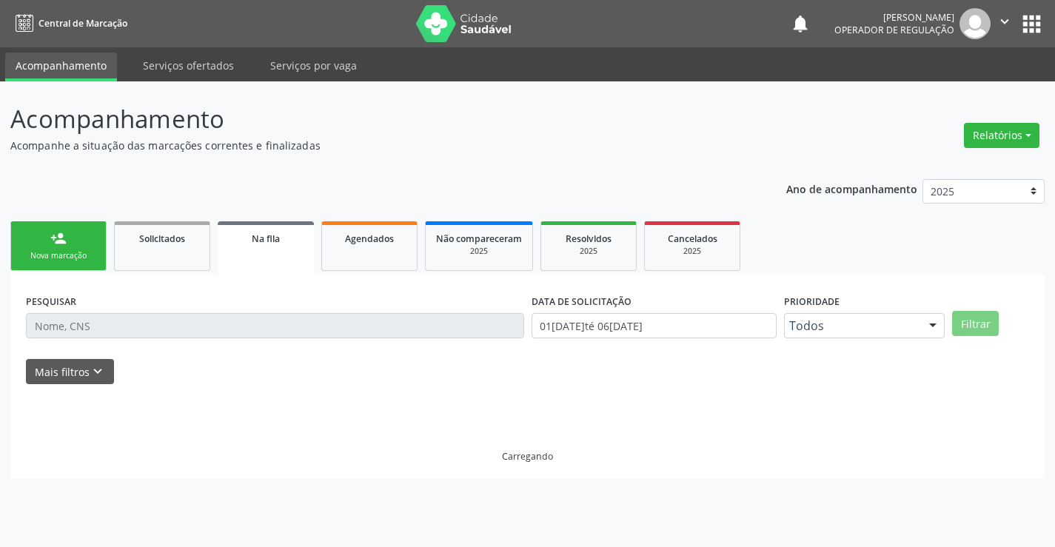
scroll to position [0, 0]
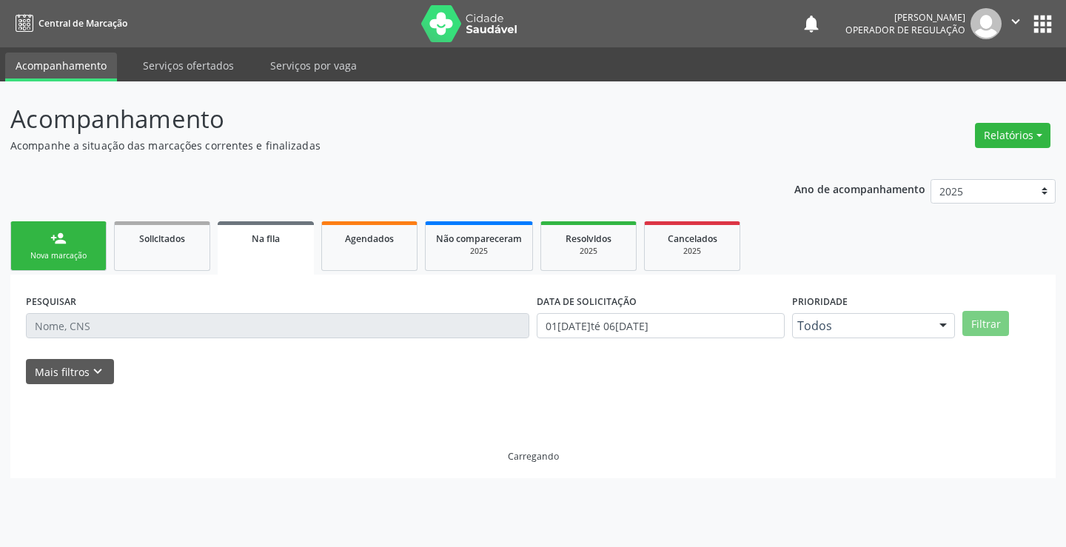
click at [352, 215] on div "Ano de acompanhamento 2025 2024 2023 person_add Nova marcação Solicitados Na fi…" at bounding box center [533, 324] width 1046 height 310
click at [352, 238] on span "Agendados" at bounding box center [369, 239] width 49 height 13
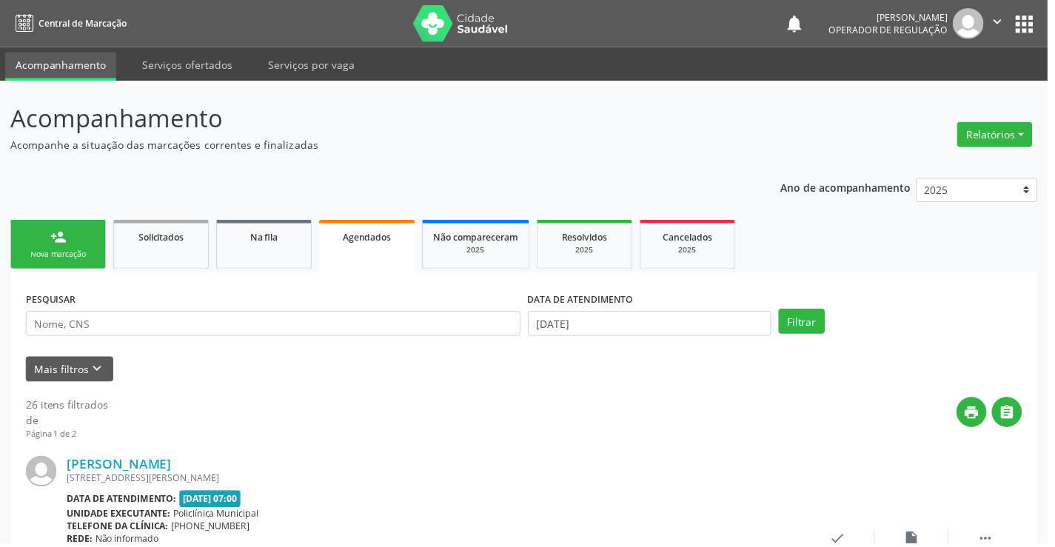
click at [352, 238] on span "Agendados" at bounding box center [369, 239] width 49 height 13
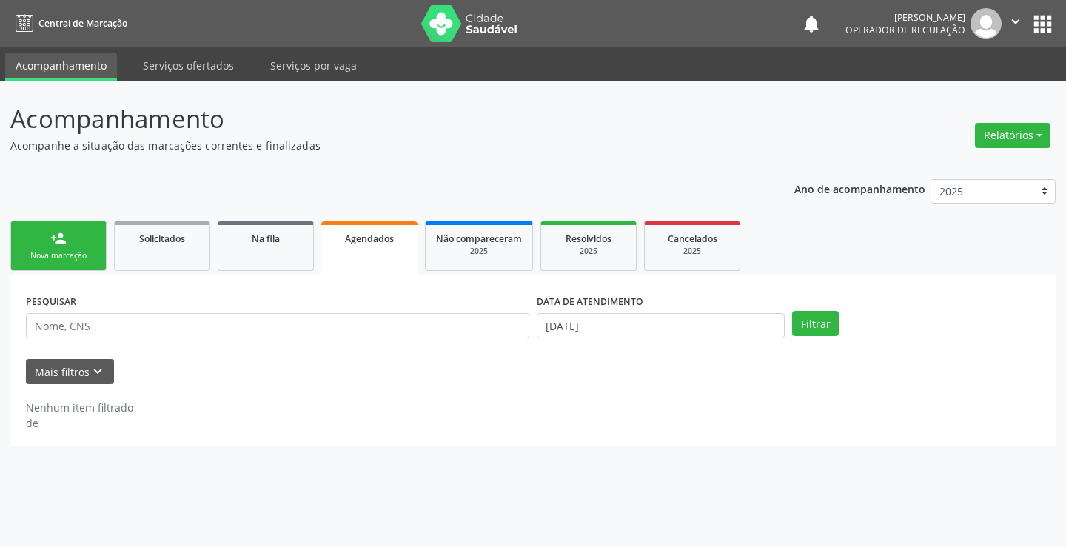
click at [352, 238] on span "Agendados" at bounding box center [369, 239] width 49 height 13
click at [331, 326] on input "text" at bounding box center [278, 325] width 504 height 25
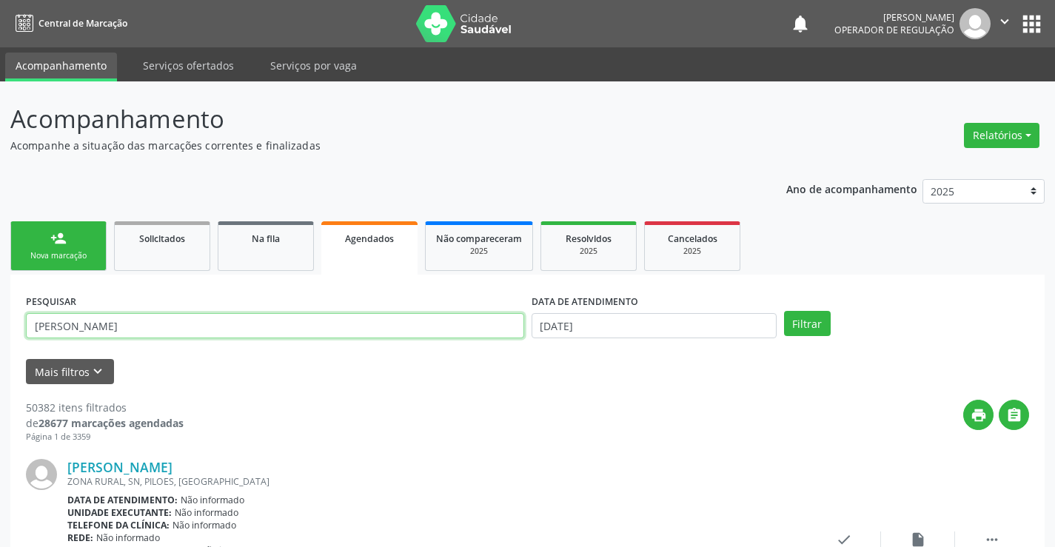
type input "laislla ellen silva"
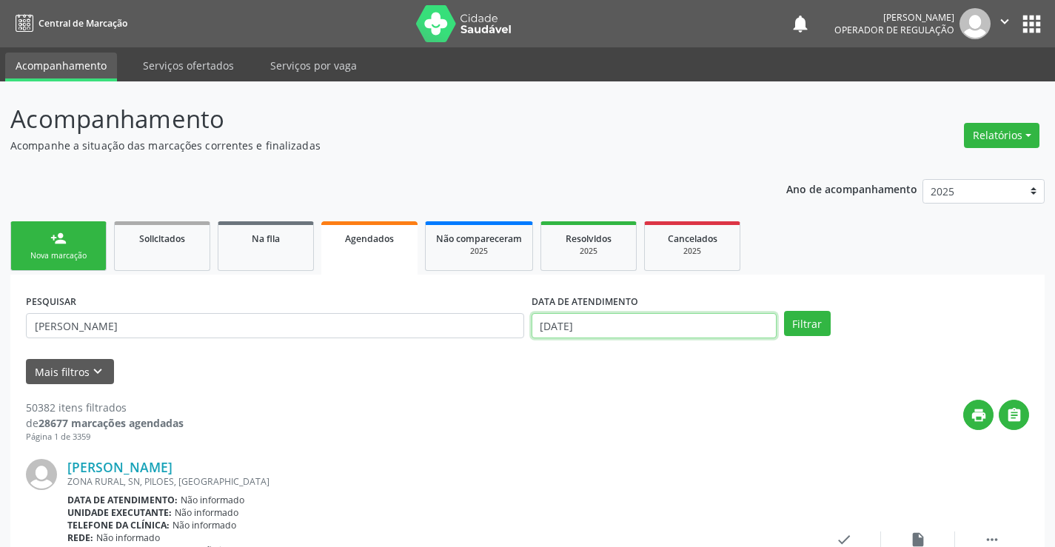
click at [647, 323] on input "06/10/2025" at bounding box center [654, 325] width 245 height 25
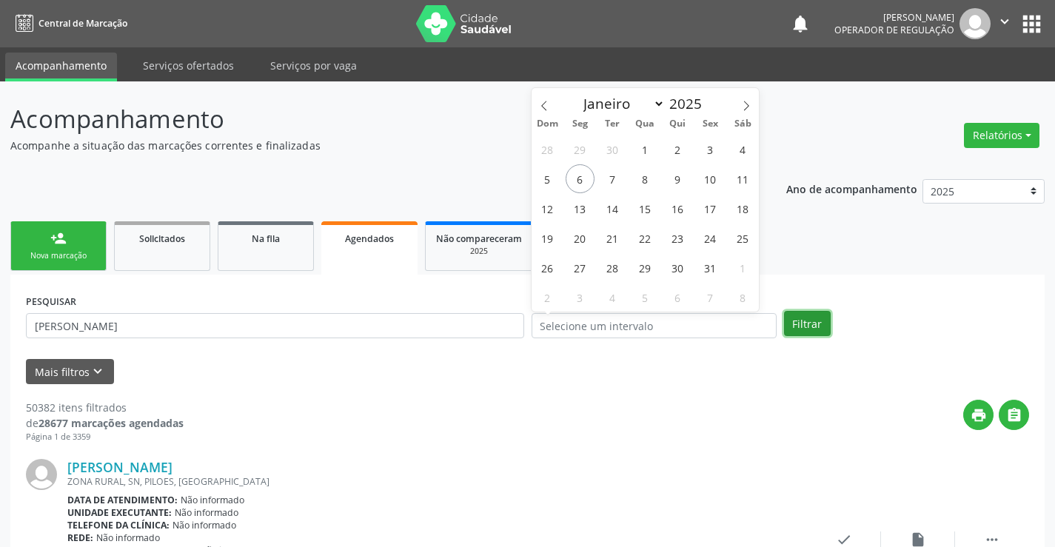
click at [827, 321] on button "Filtrar" at bounding box center [807, 323] width 47 height 25
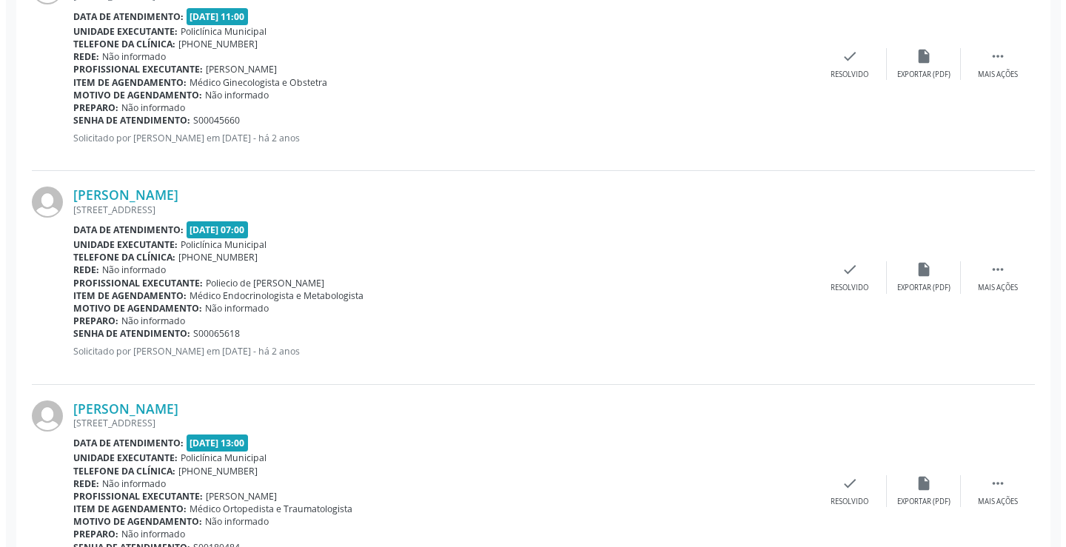
scroll to position [562, 0]
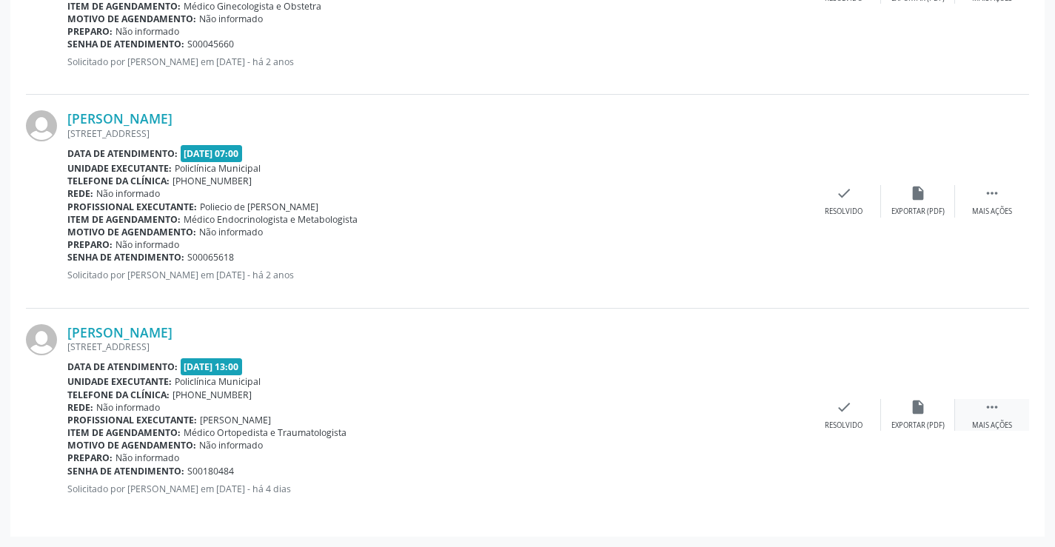
click at [983, 406] on div " Mais ações" at bounding box center [992, 415] width 74 height 32
click at [769, 413] on icon "cancel" at bounding box center [770, 407] width 16 height 16
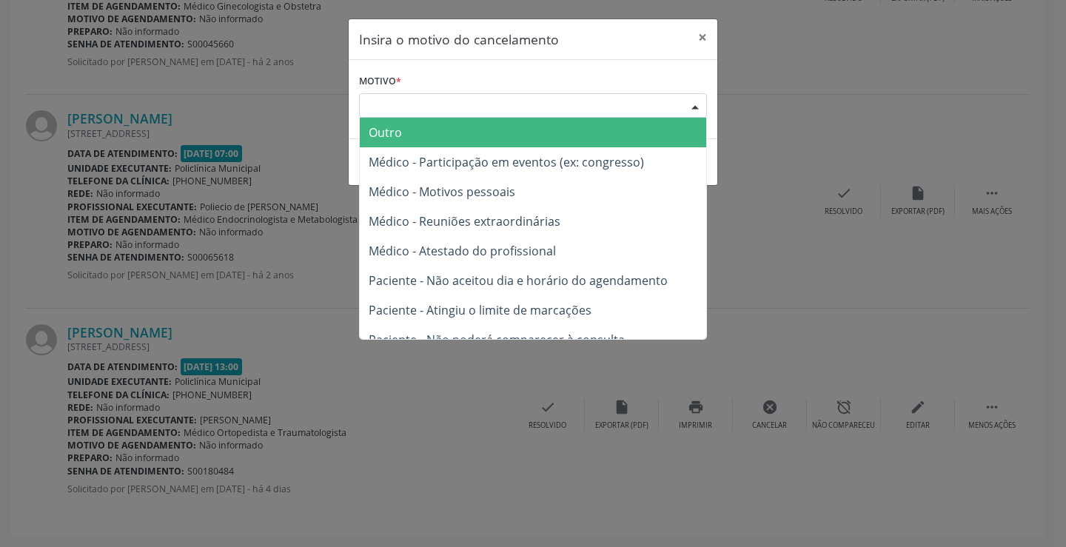
click at [662, 111] on div "Escolha o motivo" at bounding box center [533, 105] width 348 height 25
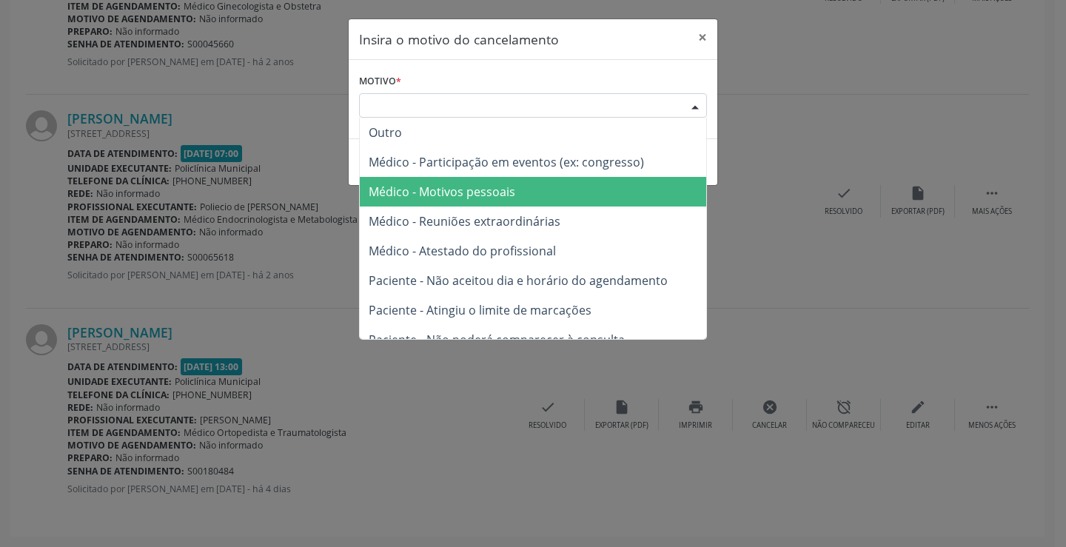
click at [572, 197] on span "Médico - Motivos pessoais" at bounding box center [533, 192] width 347 height 30
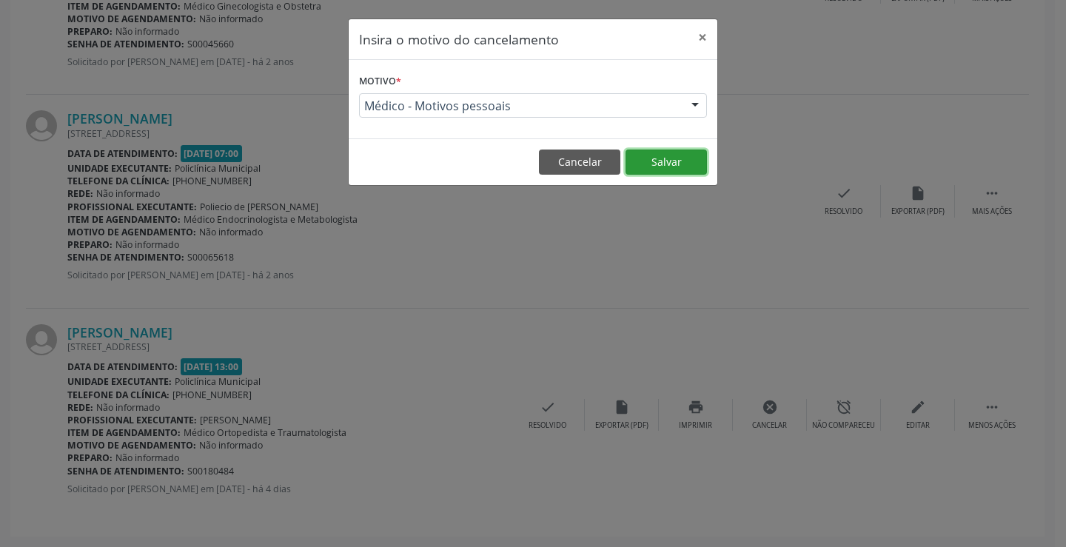
click at [636, 159] on button "Salvar" at bounding box center [666, 162] width 81 height 25
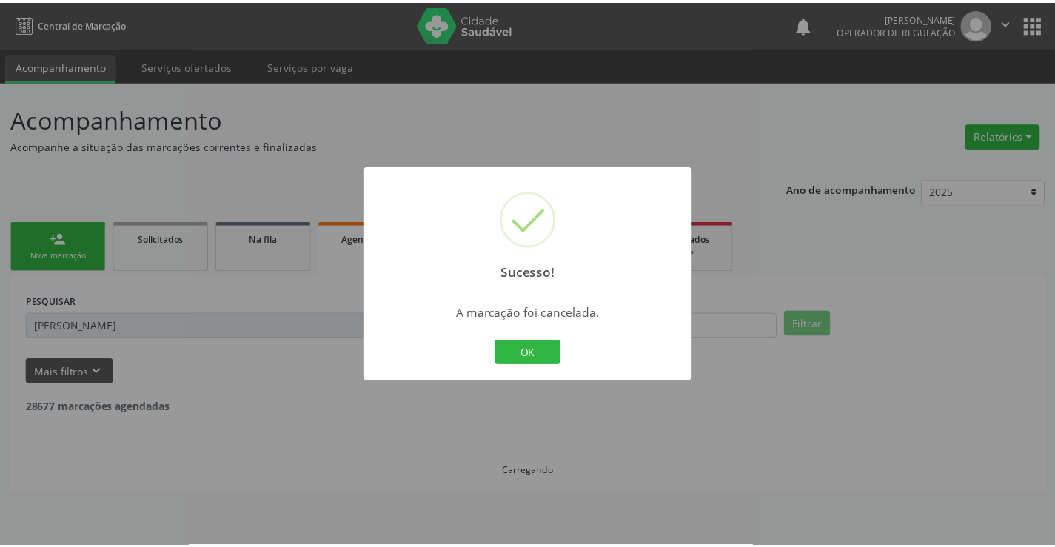
scroll to position [0, 0]
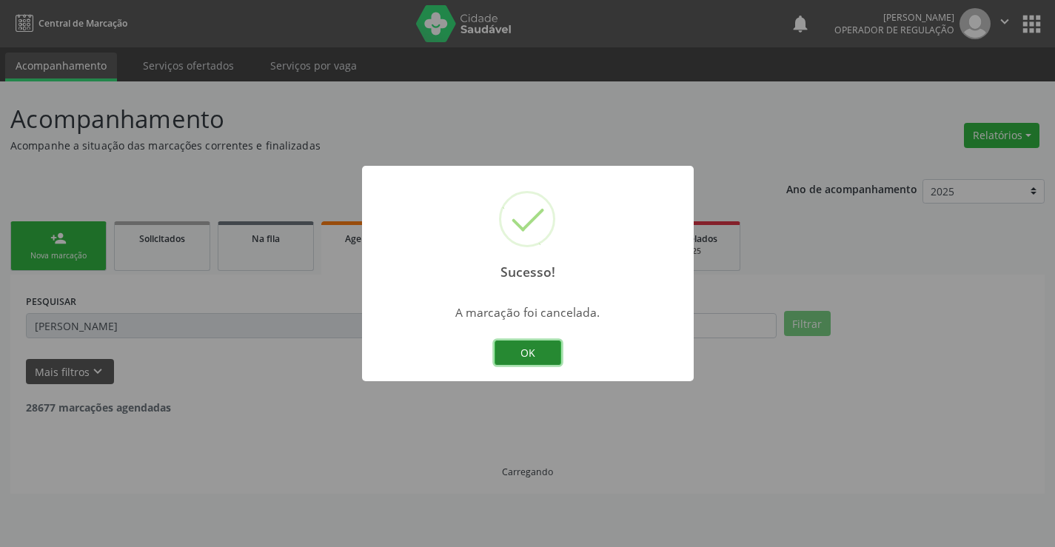
click at [524, 364] on button "OK" at bounding box center [528, 353] width 67 height 25
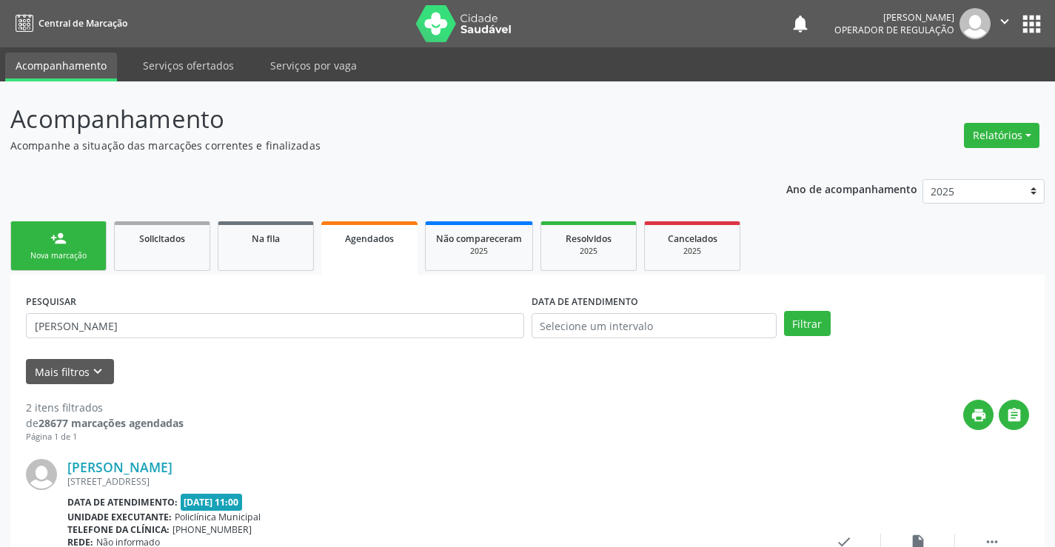
click at [86, 247] on link "person_add Nova marcação" at bounding box center [58, 246] width 96 height 50
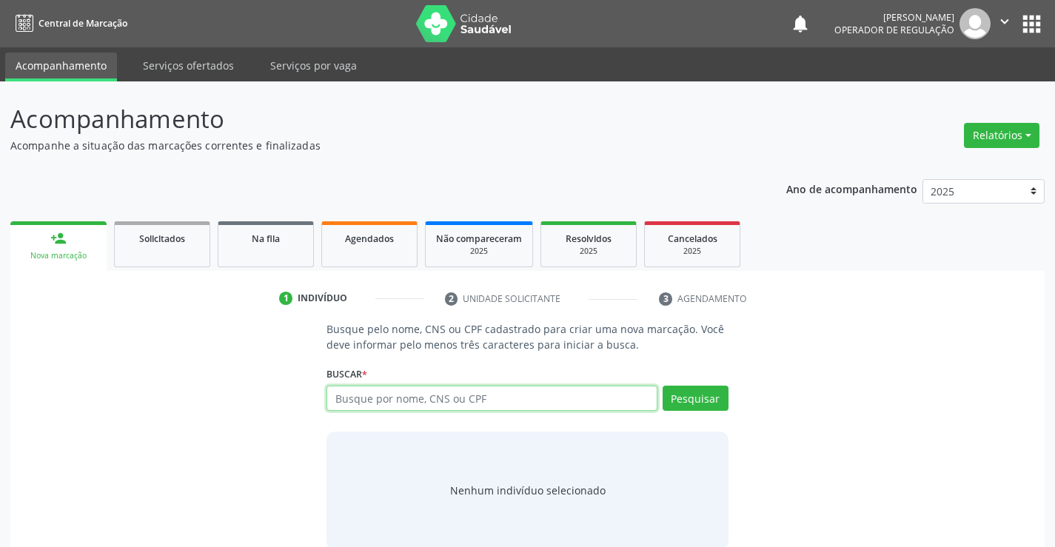
click at [403, 392] on input "text" at bounding box center [492, 398] width 330 height 25
type input "704209759954384"
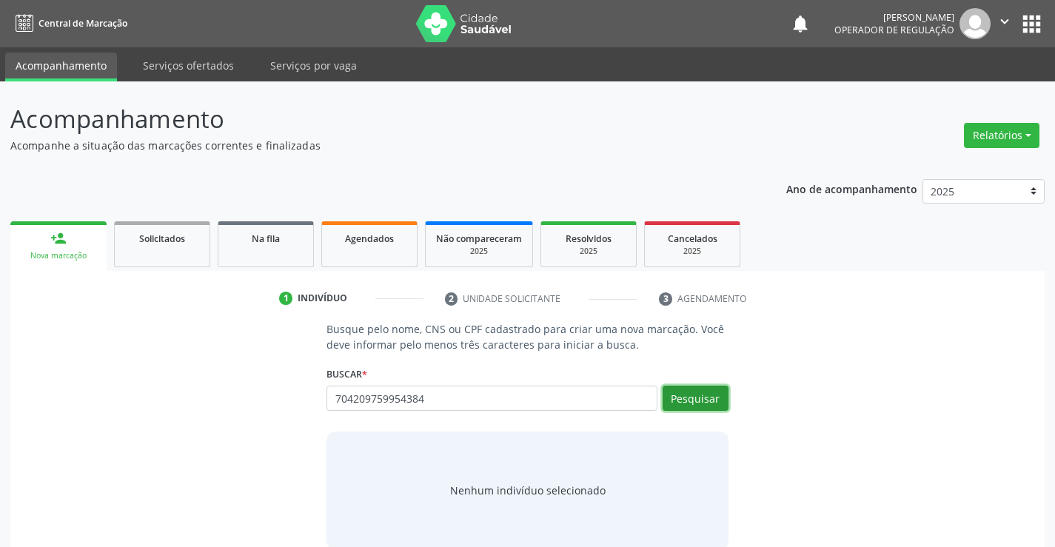
click at [688, 398] on button "Pesquisar" at bounding box center [696, 398] width 66 height 25
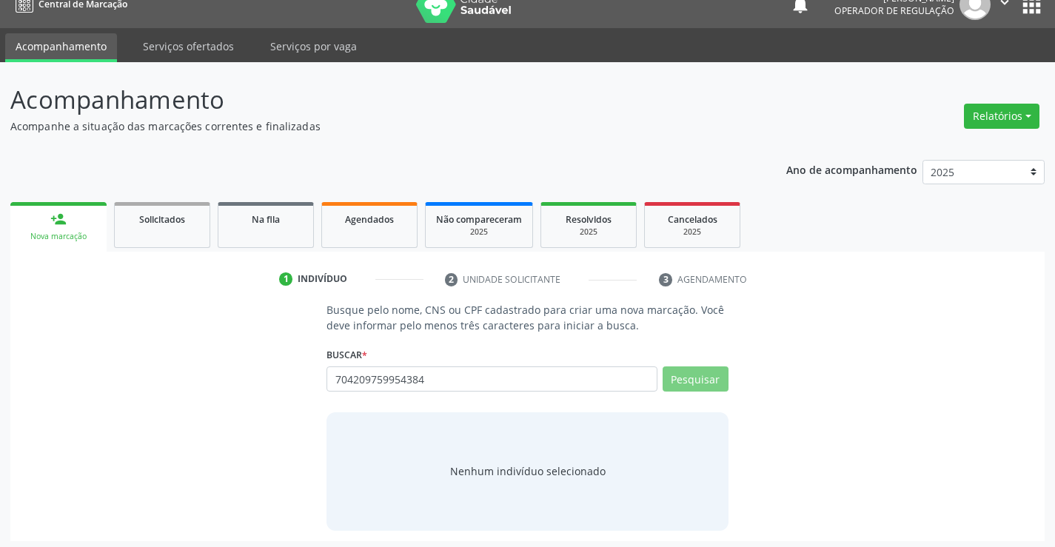
scroll to position [24, 0]
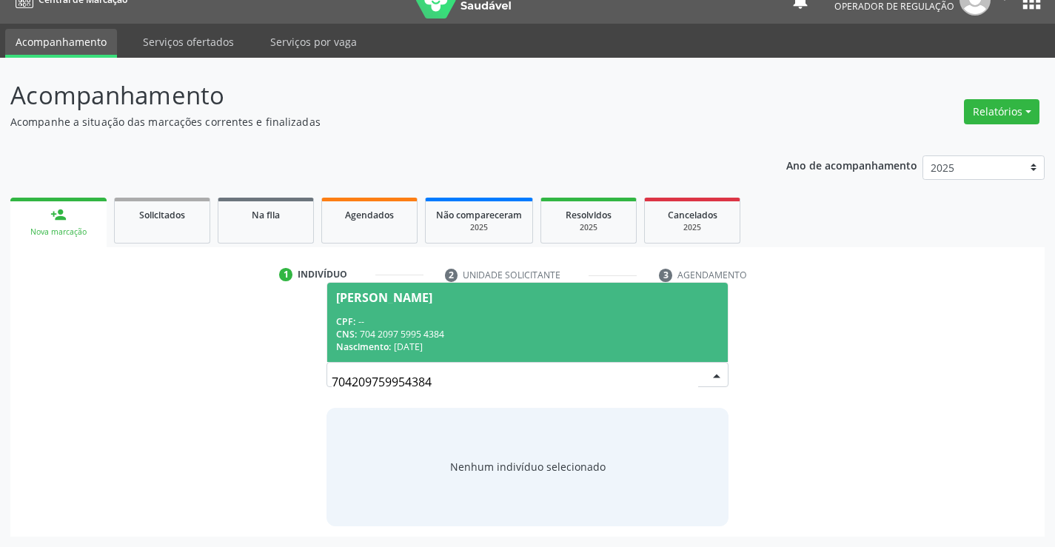
click at [486, 328] on div "CNS: 704 2097 5995 4384" at bounding box center [527, 334] width 382 height 13
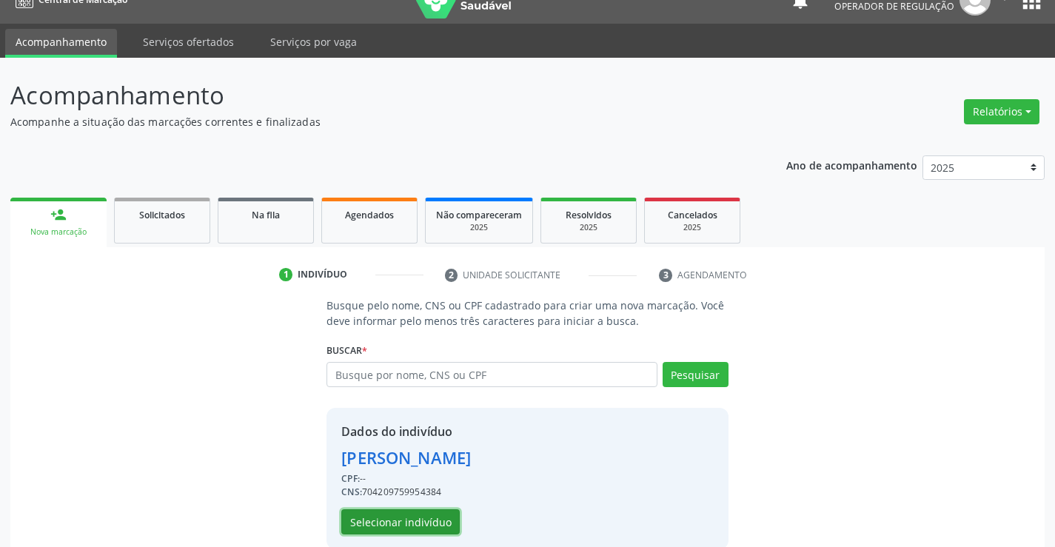
click at [435, 519] on button "Selecionar indivíduo" at bounding box center [400, 521] width 118 height 25
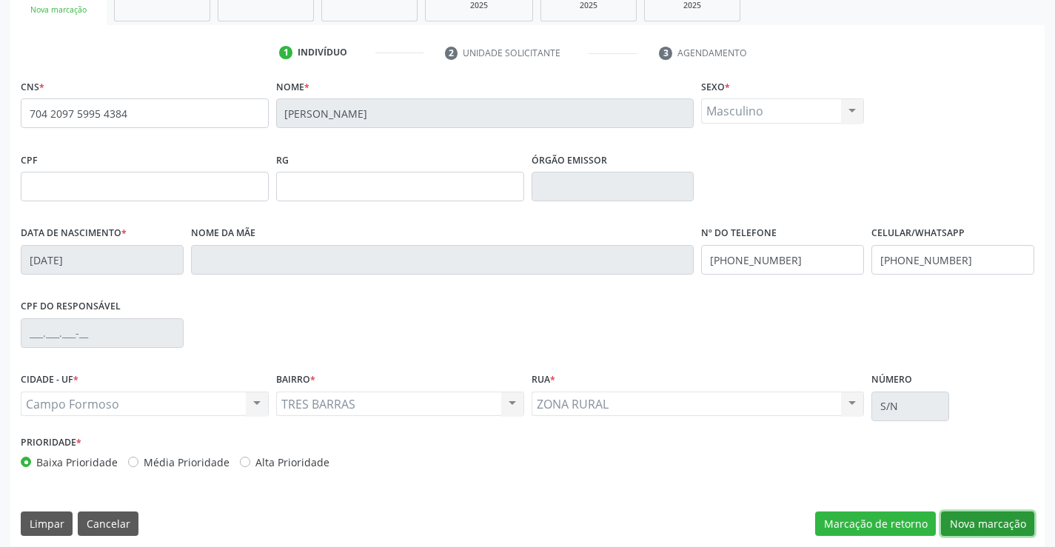
click at [977, 515] on button "Nova marcação" at bounding box center [987, 524] width 93 height 25
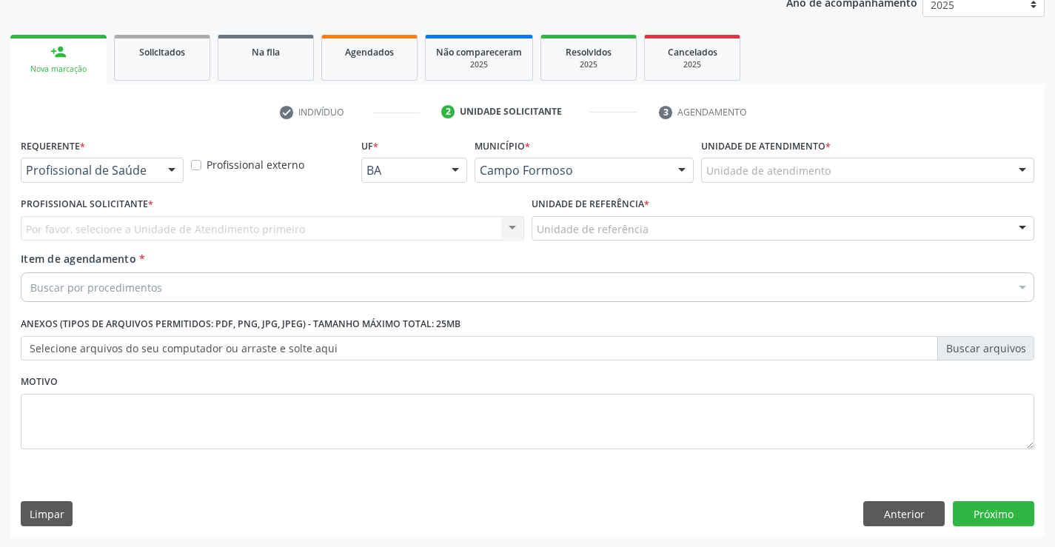
scroll to position [187, 0]
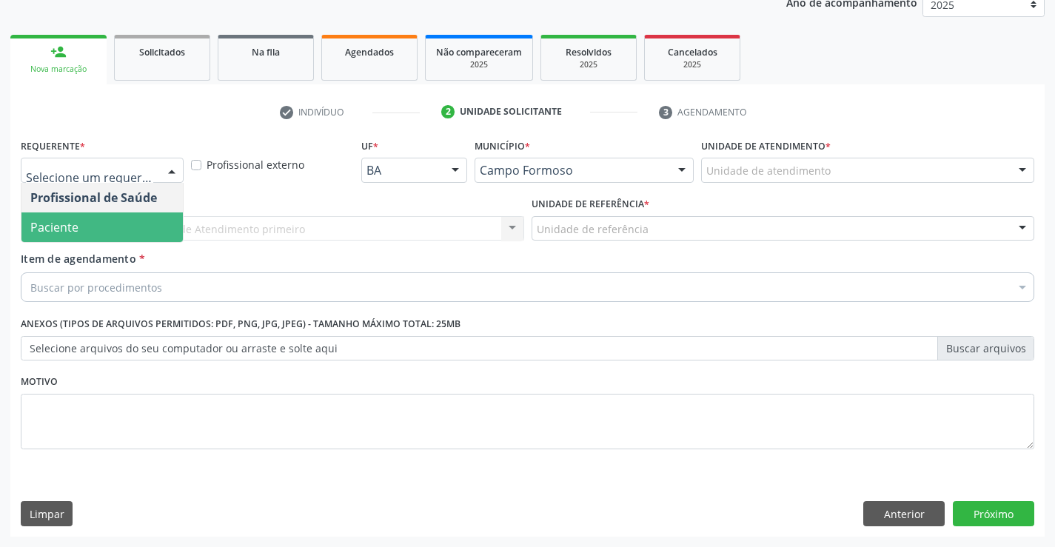
click at [84, 224] on span "Paciente" at bounding box center [101, 228] width 161 height 30
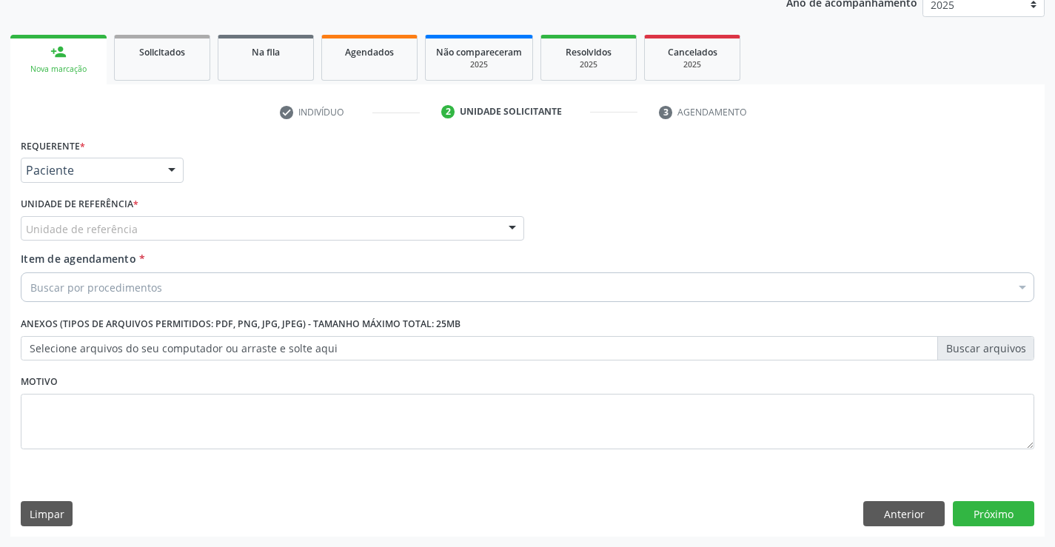
click at [163, 225] on div "Unidade de referência" at bounding box center [273, 228] width 504 height 25
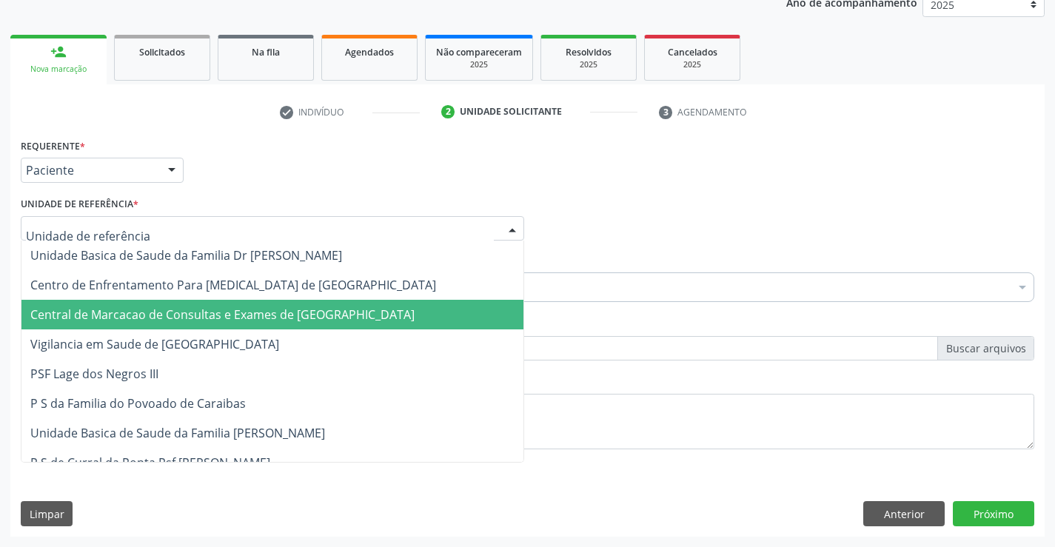
click at [161, 307] on span "Central de Marcacao de Consultas e Exames de [GEOGRAPHIC_DATA]" at bounding box center [222, 315] width 384 height 16
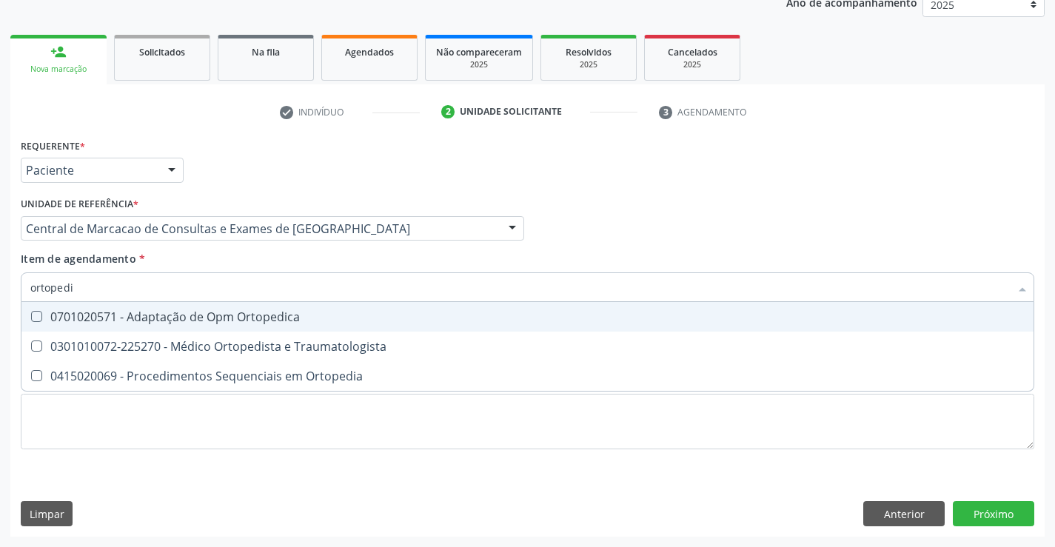
type input "ortopedis"
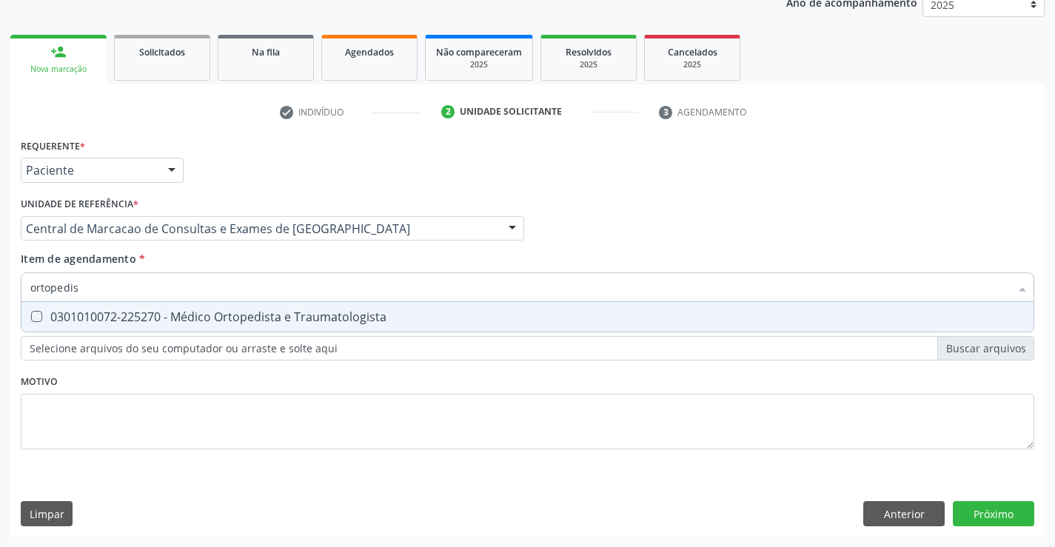
click at [218, 307] on span "0301010072-225270 - Médico Ortopedista e Traumatologista" at bounding box center [527, 317] width 1012 height 30
checkbox Traumatologista "true"
click at [968, 515] on div "Requerente * Paciente Profissional de Saúde Paciente Nenhum resultado encontrad…" at bounding box center [527, 336] width 1034 height 402
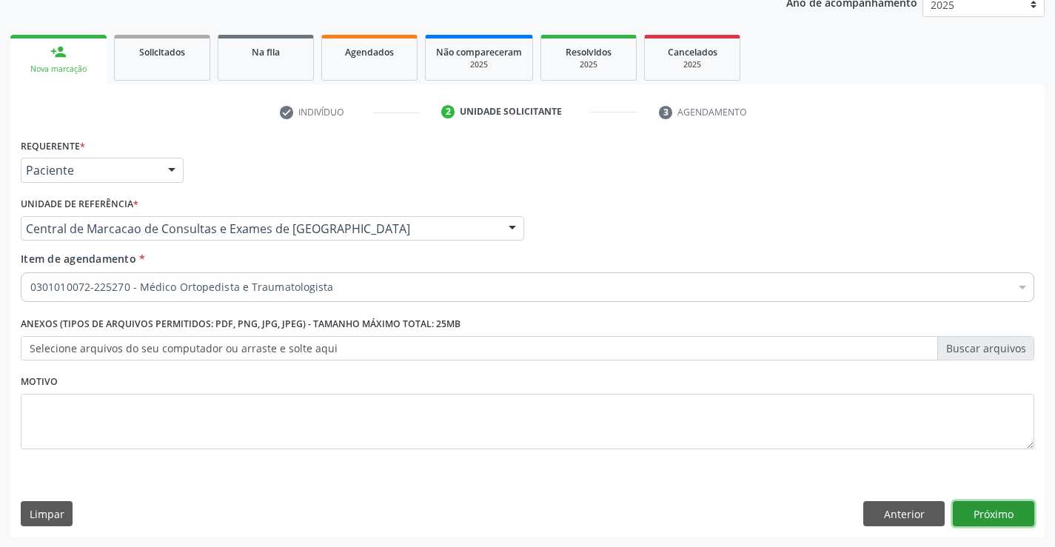
click at [997, 508] on button "Próximo" at bounding box center [993, 513] width 81 height 25
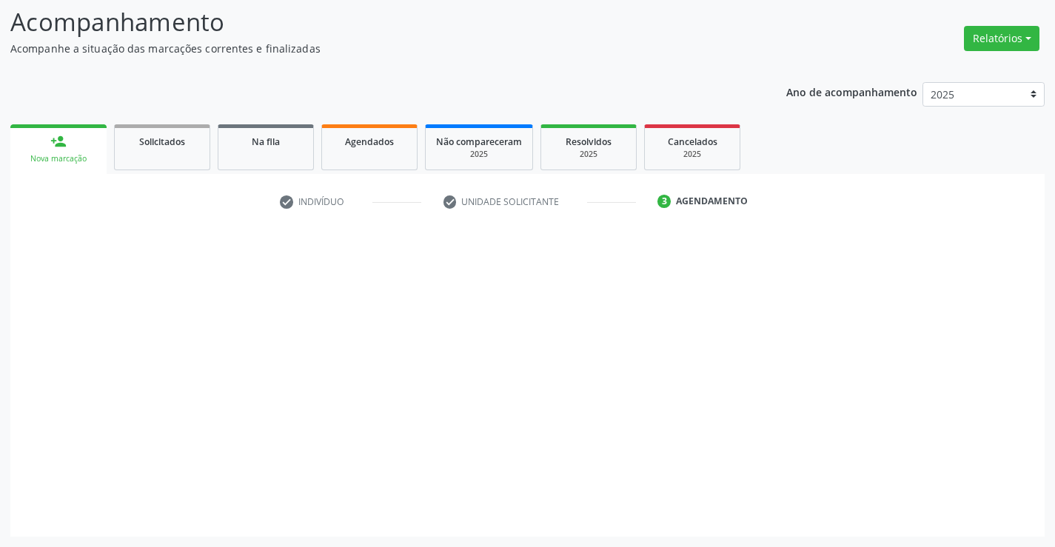
scroll to position [97, 0]
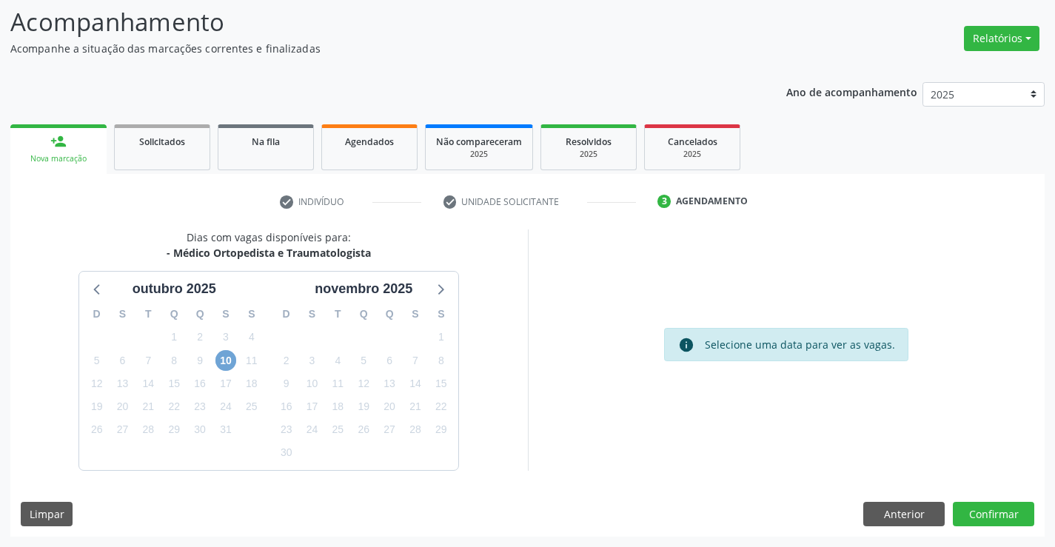
click at [224, 364] on span "10" at bounding box center [225, 360] width 21 height 21
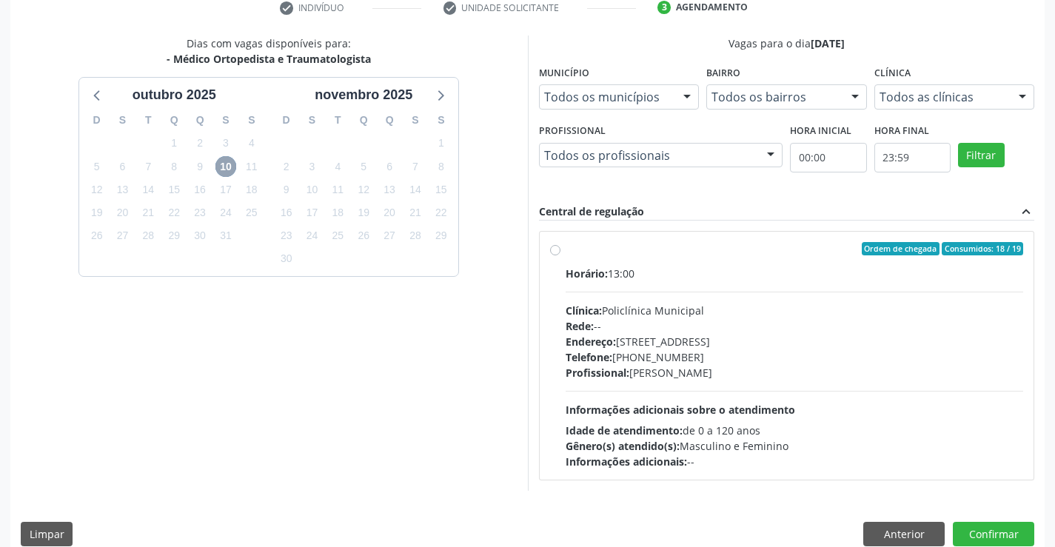
scroll to position [311, 0]
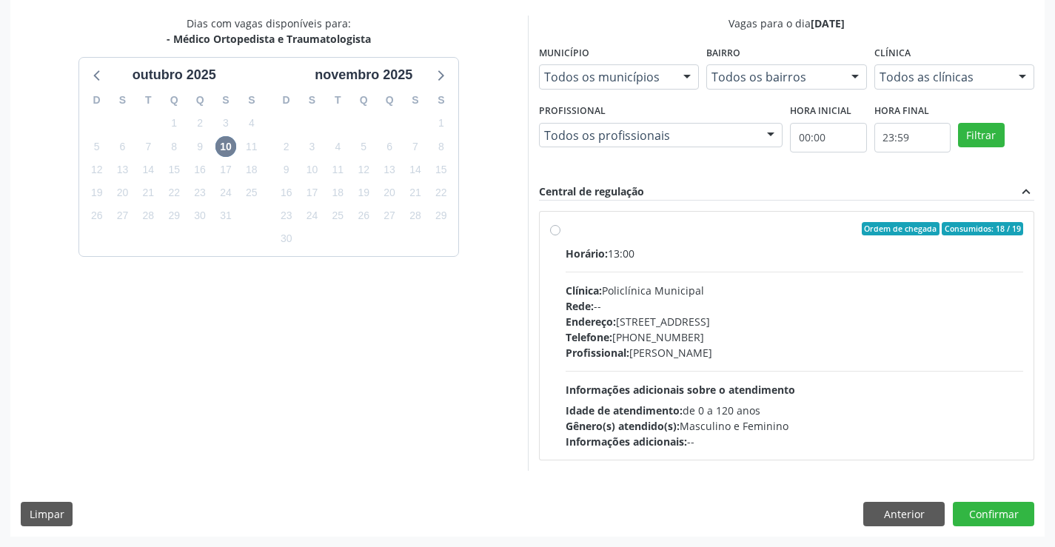
click at [703, 278] on div "Horário: 13:00 Clínica: Policlínica Municipal Rede: -- Endereço: Predio, nº 386…" at bounding box center [795, 348] width 458 height 204
click at [561, 235] on input "Ordem de chegada Consumidos: 18 / 19 Horário: 13:00 Clínica: Policlínica Munici…" at bounding box center [555, 228] width 10 height 13
radio input "true"
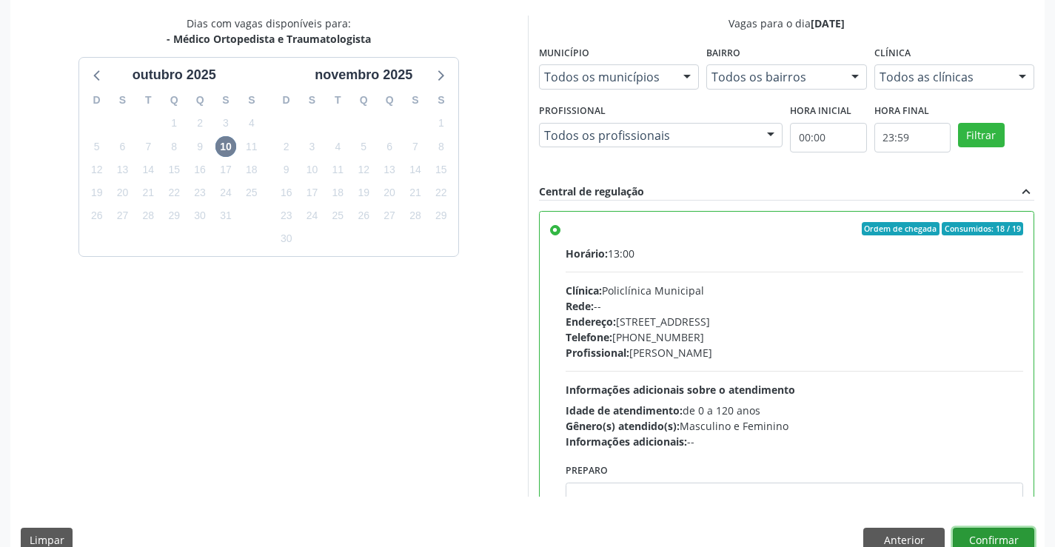
click at [977, 534] on button "Confirmar" at bounding box center [993, 540] width 81 height 25
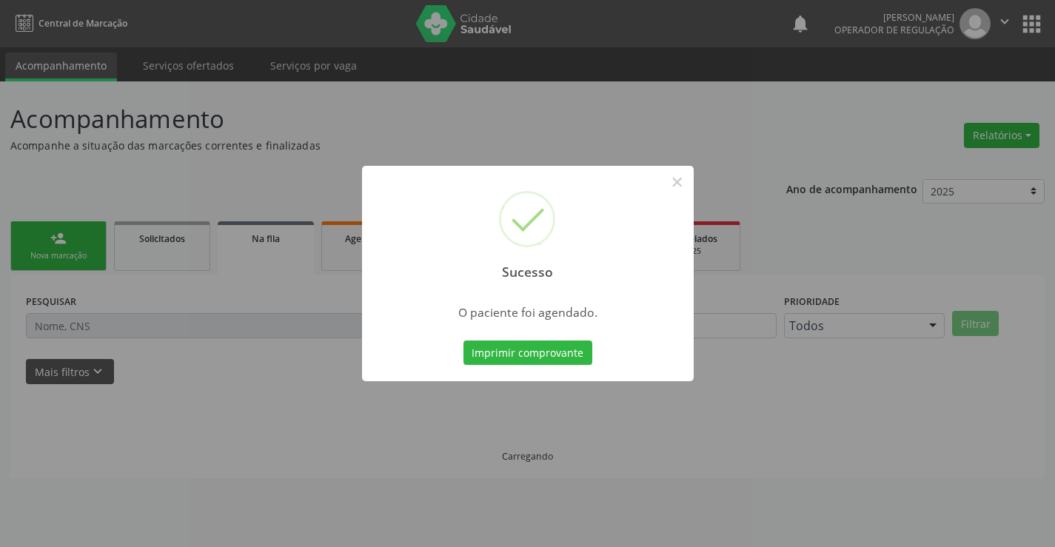
scroll to position [0, 0]
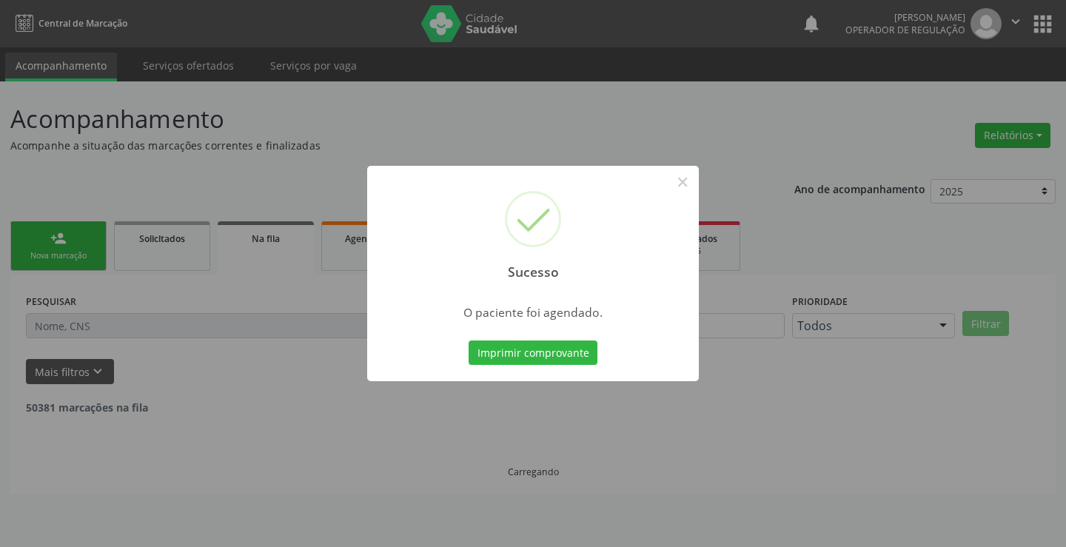
click at [469, 341] on button "Imprimir comprovante" at bounding box center [533, 353] width 129 height 25
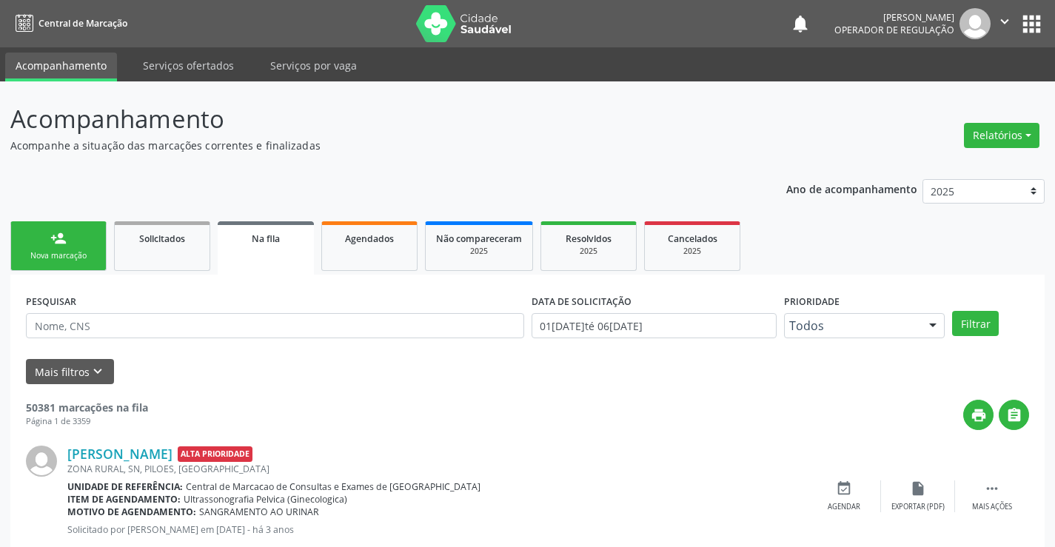
click at [1006, 23] on icon "" at bounding box center [1005, 21] width 16 height 16
click at [953, 93] on link "Sair" at bounding box center [967, 90] width 102 height 21
